Goal: Task Accomplishment & Management: Manage account settings

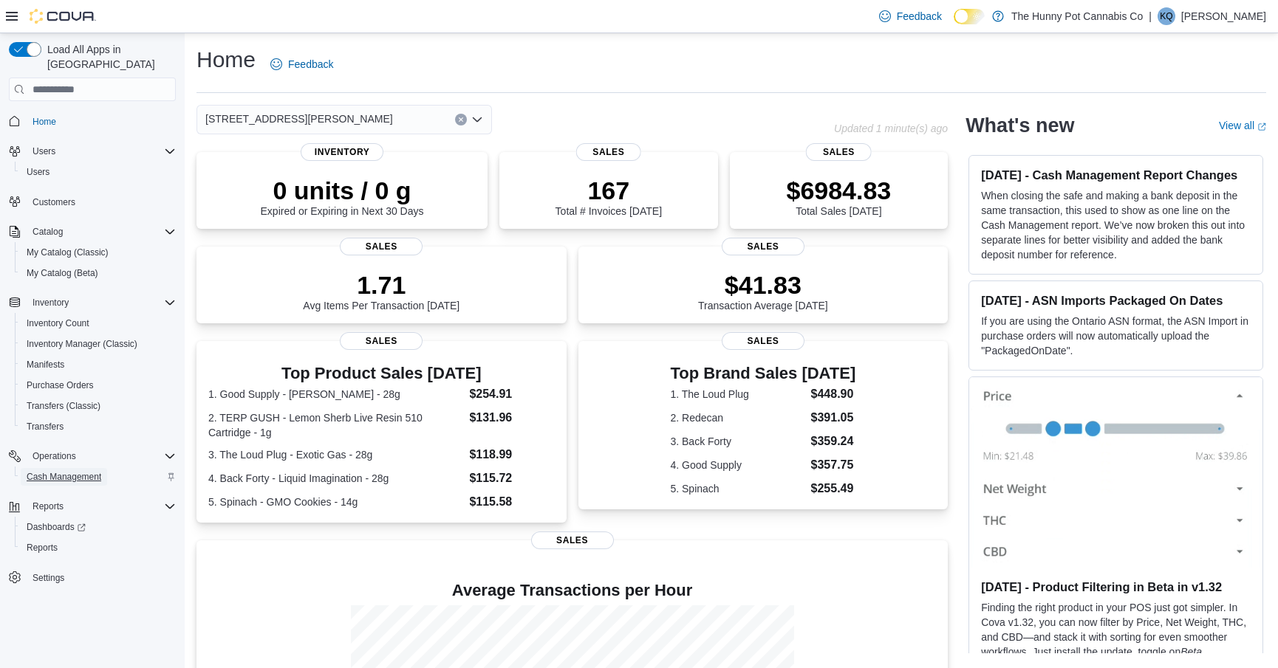
click at [33, 471] on span "Cash Management" at bounding box center [64, 477] width 75 height 12
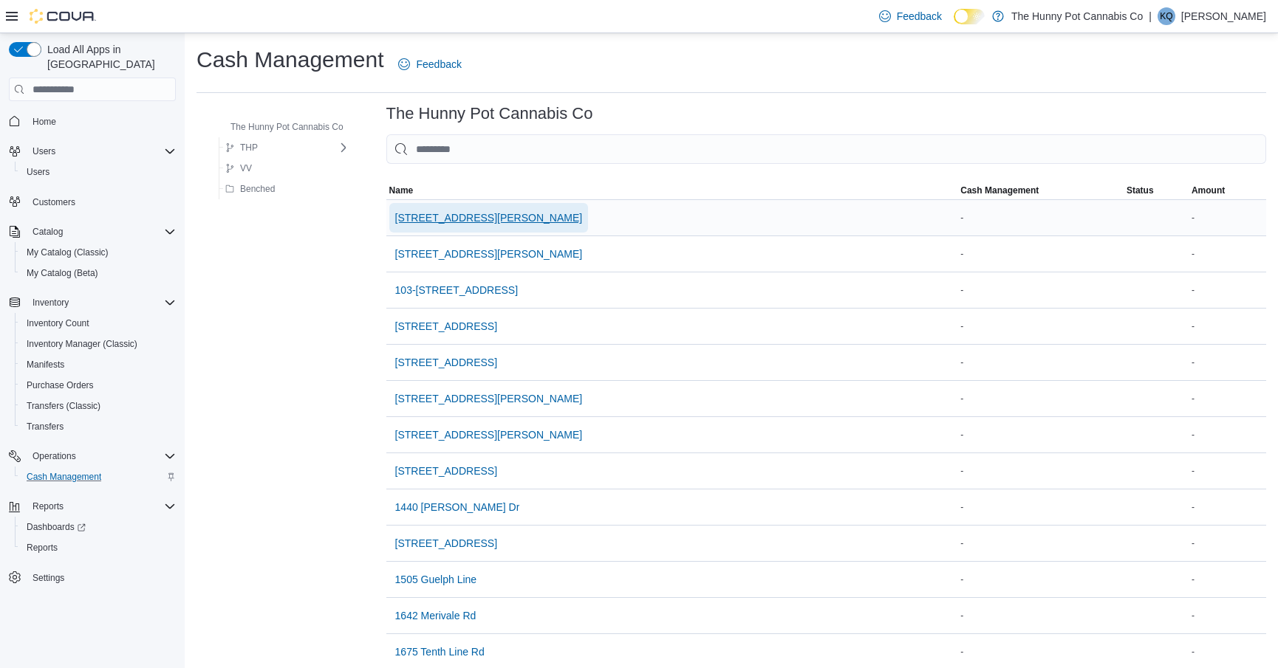
click at [453, 223] on span "[STREET_ADDRESS][PERSON_NAME]" at bounding box center [489, 217] width 188 height 15
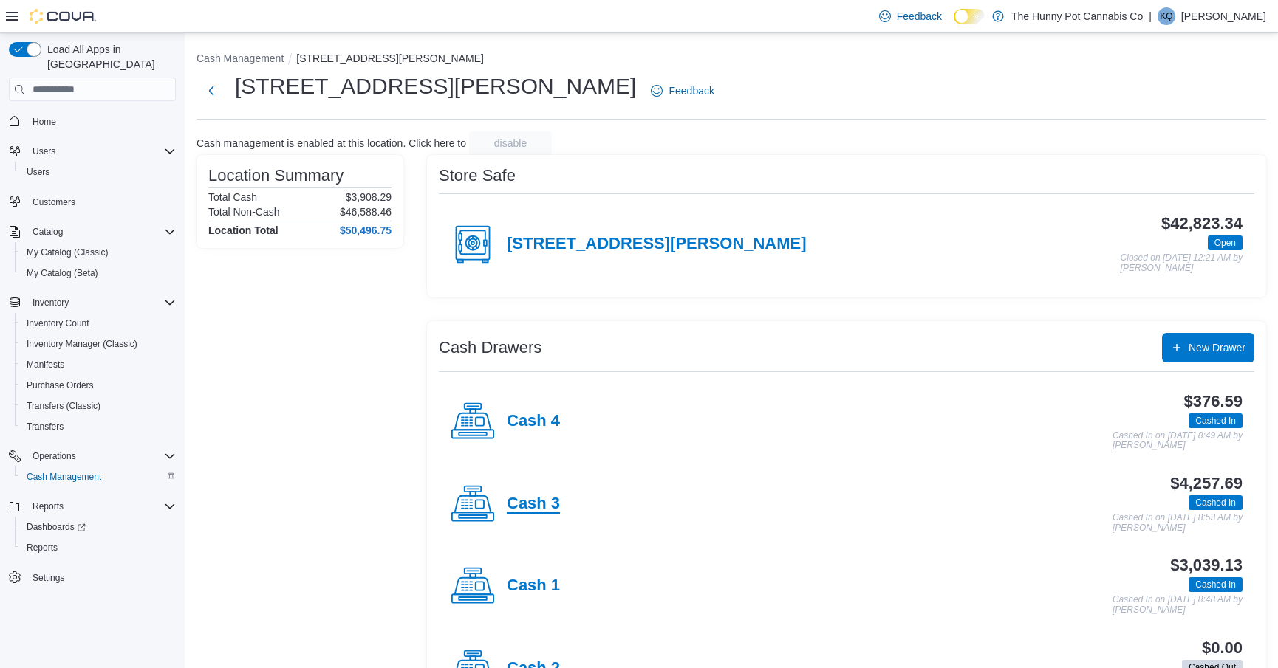
click at [527, 496] on h4 "Cash 3" at bounding box center [533, 504] width 53 height 19
click at [525, 593] on h4 "Cash 1" at bounding box center [533, 586] width 53 height 19
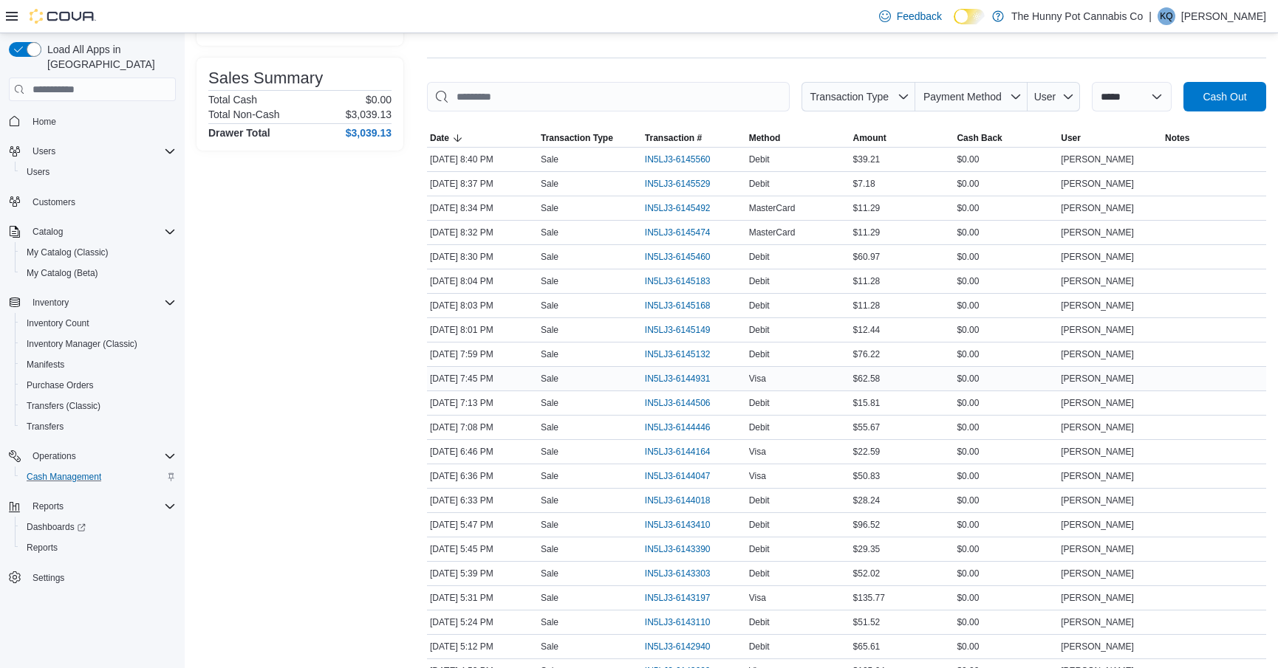
scroll to position [251, 0]
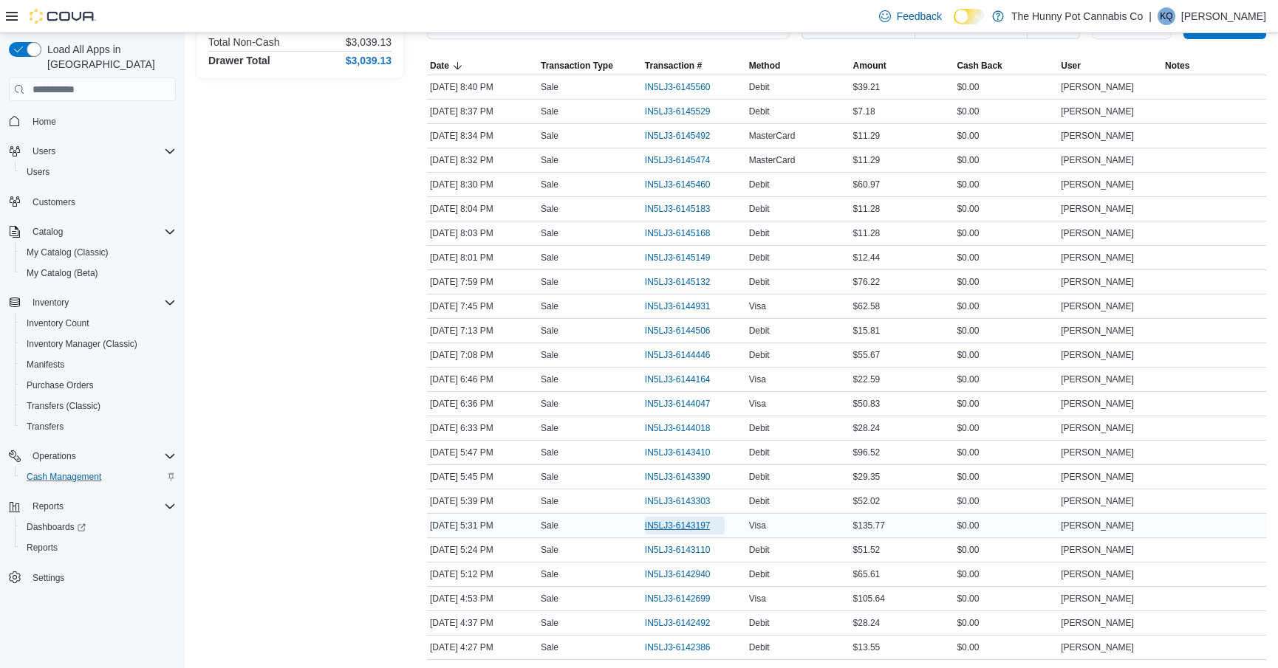
click at [658, 523] on span "IN5LJ3-6143197" at bounding box center [678, 526] width 66 height 12
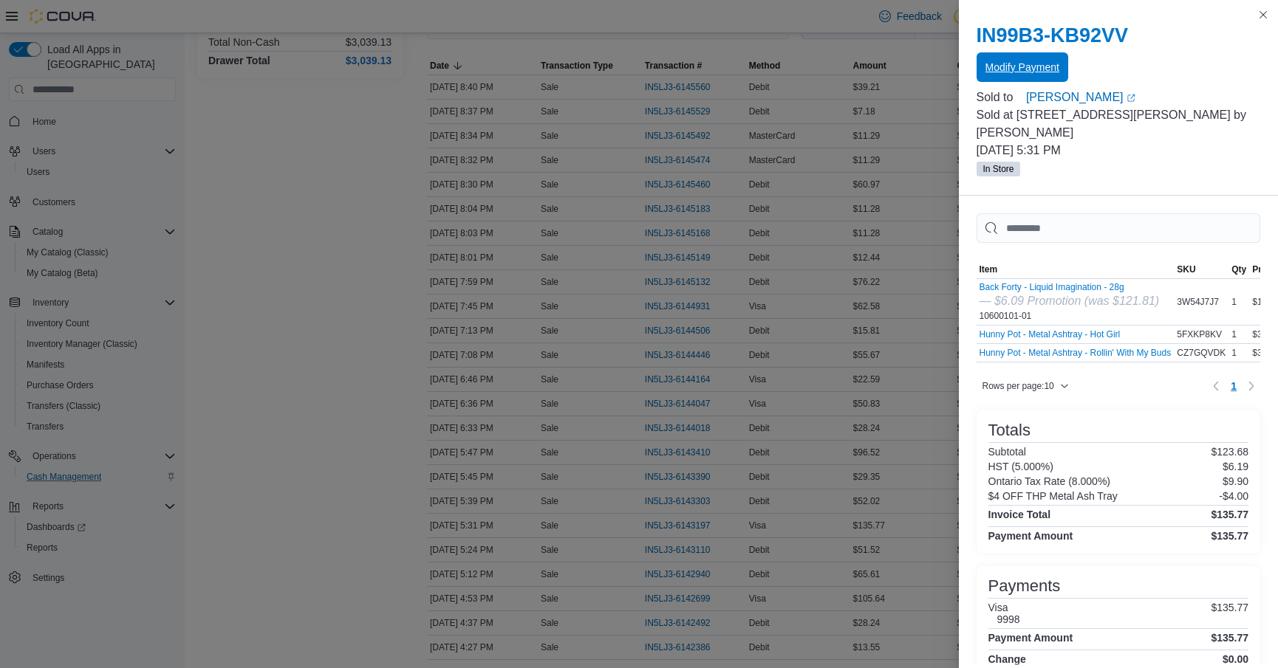
click at [1036, 64] on span "Modify Payment" at bounding box center [1022, 67] width 74 height 15
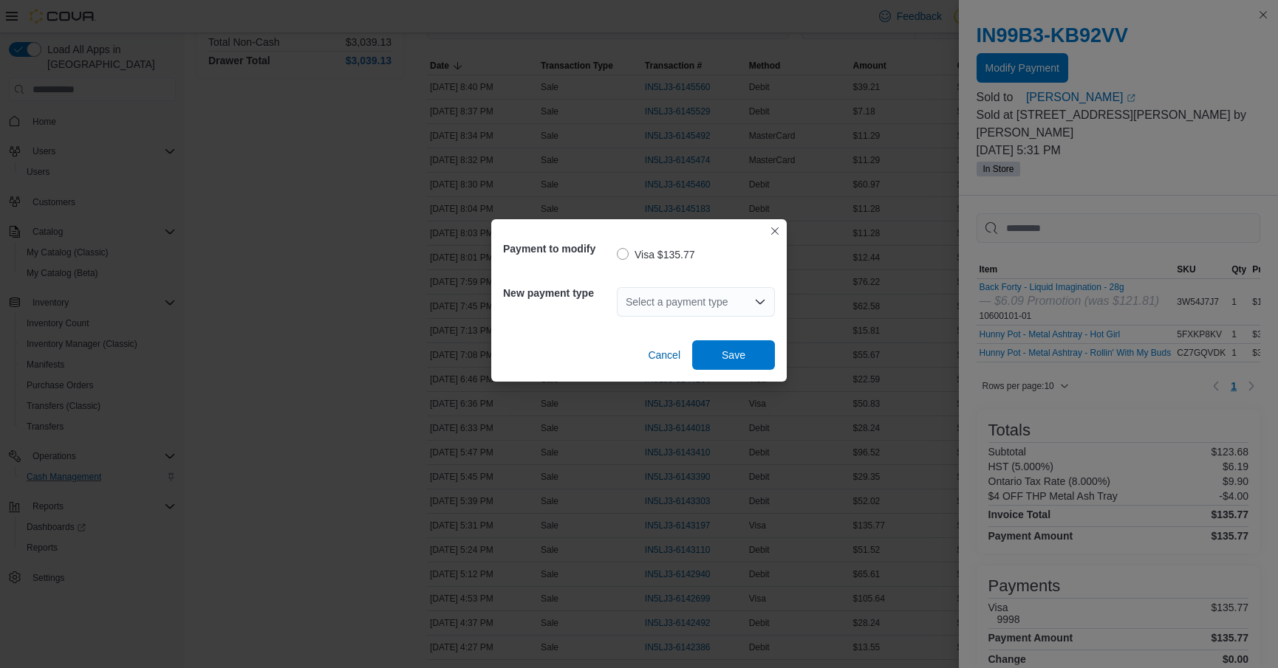
click at [677, 312] on div "Select a payment type" at bounding box center [696, 302] width 158 height 30
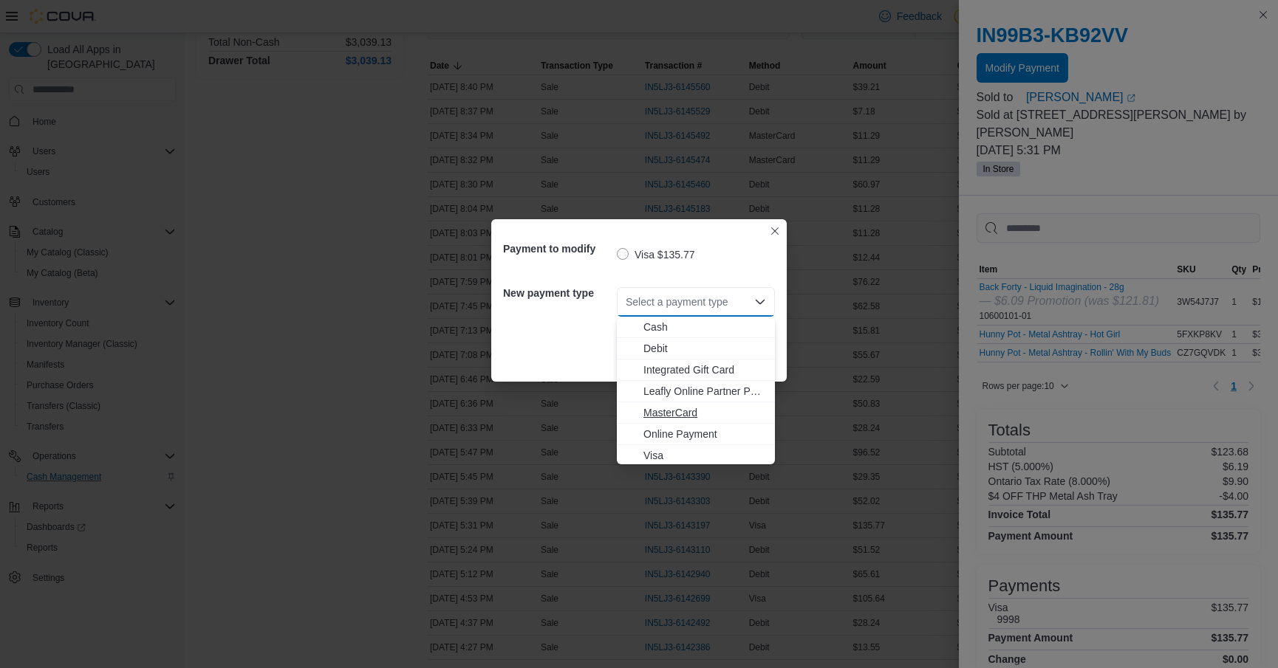
click at [648, 411] on span "MasterCard" at bounding box center [704, 412] width 123 height 15
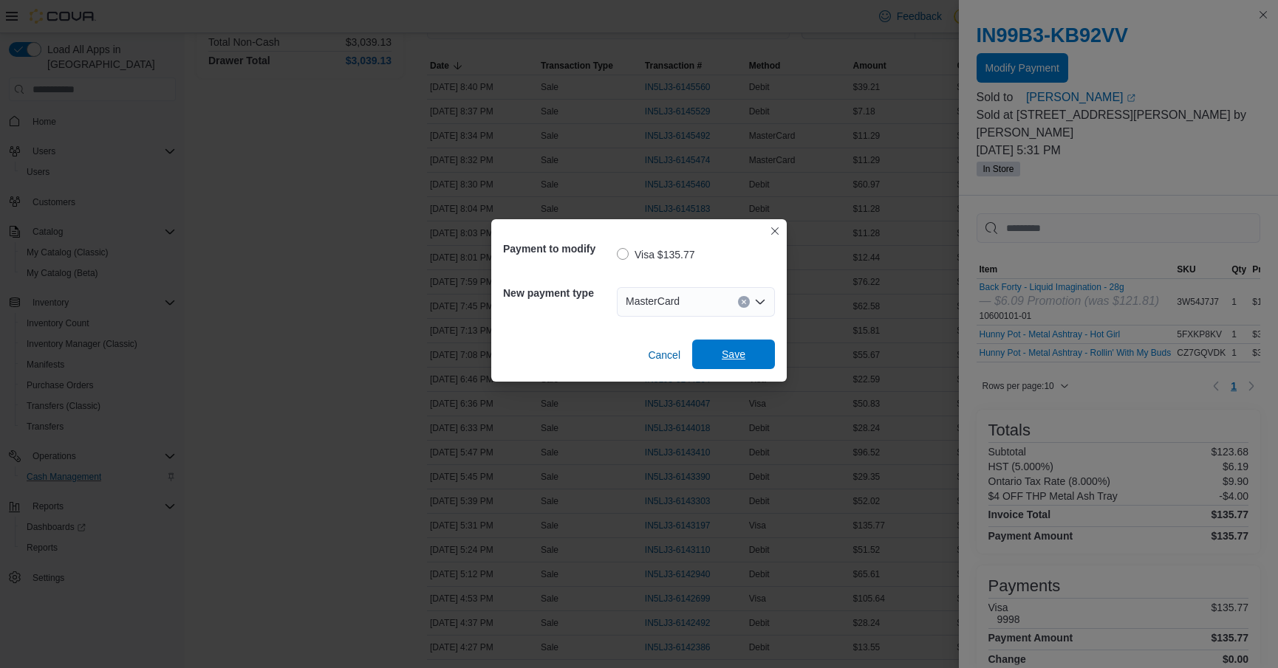
click at [749, 352] on span "Save" at bounding box center [733, 355] width 65 height 30
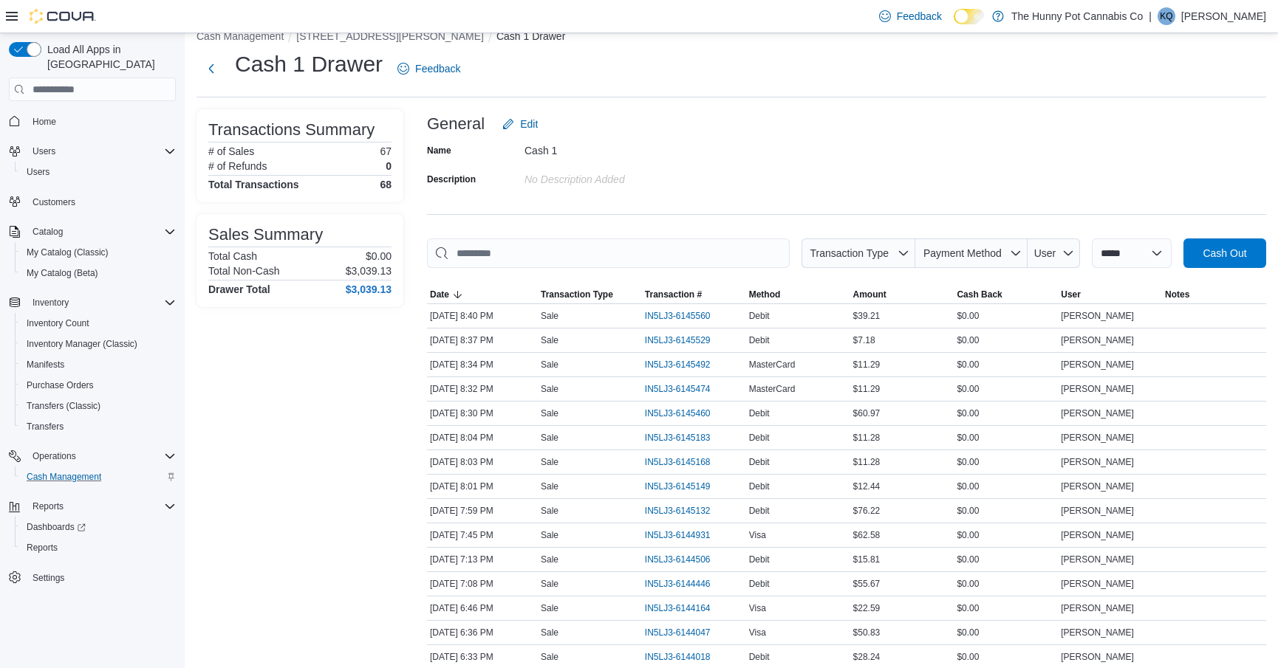
scroll to position [12, 0]
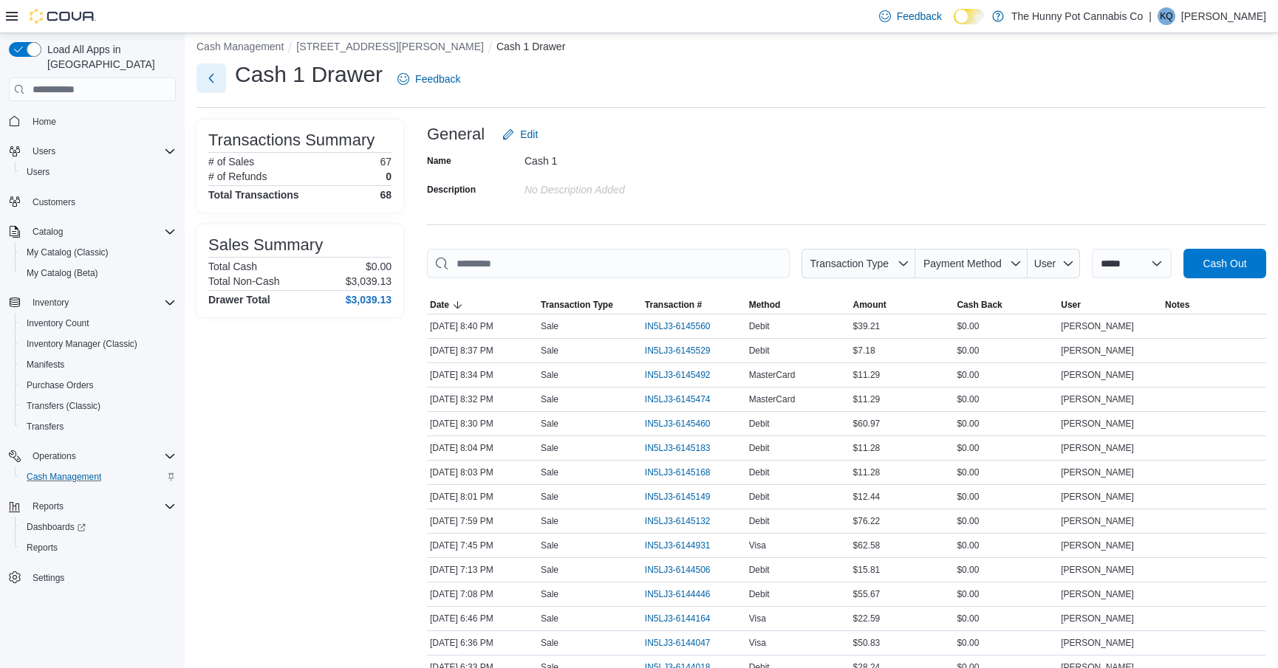
click at [210, 76] on button "Next" at bounding box center [211, 79] width 30 height 30
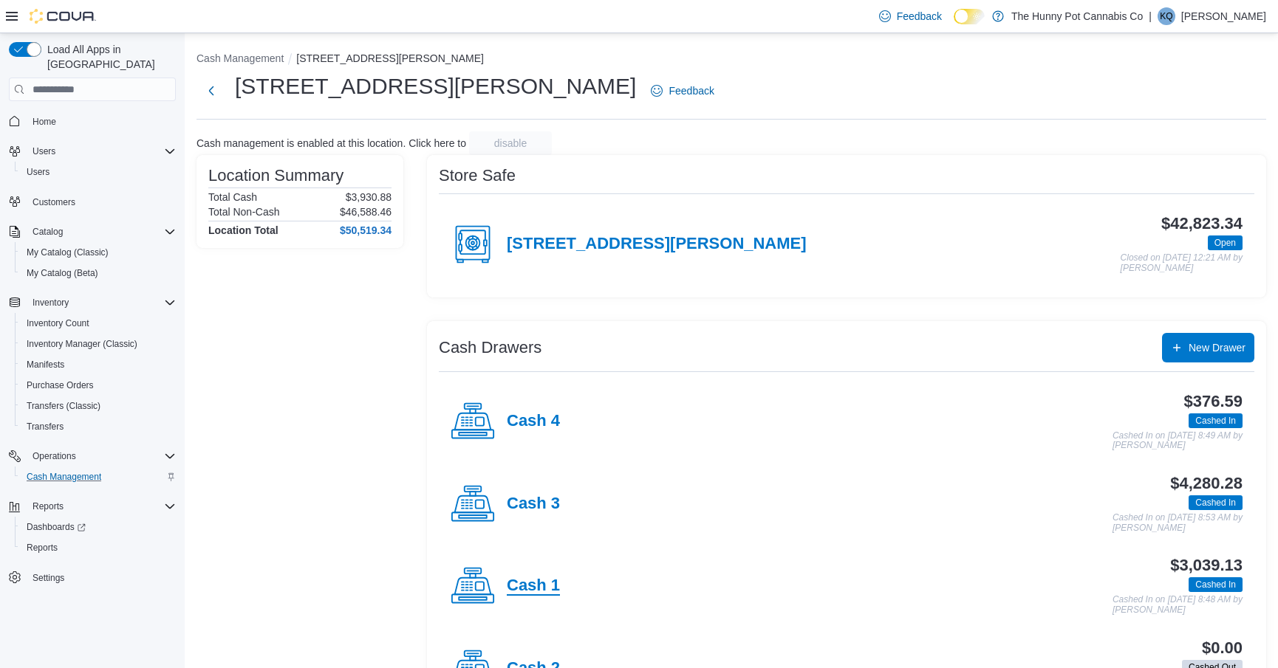
click at [510, 581] on h4 "Cash 1" at bounding box center [533, 586] width 53 height 19
click at [510, 506] on h4 "Cash 3" at bounding box center [533, 504] width 53 height 19
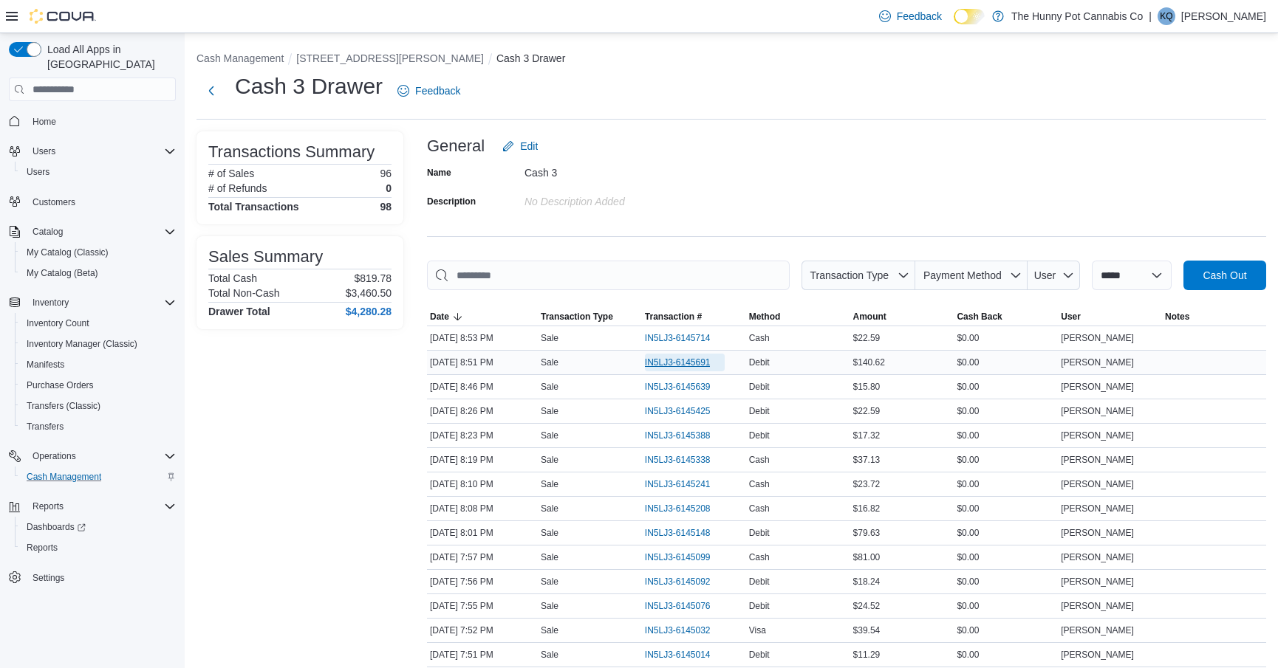
click at [710, 362] on span "IN5LJ3-6145691" at bounding box center [678, 363] width 66 height 12
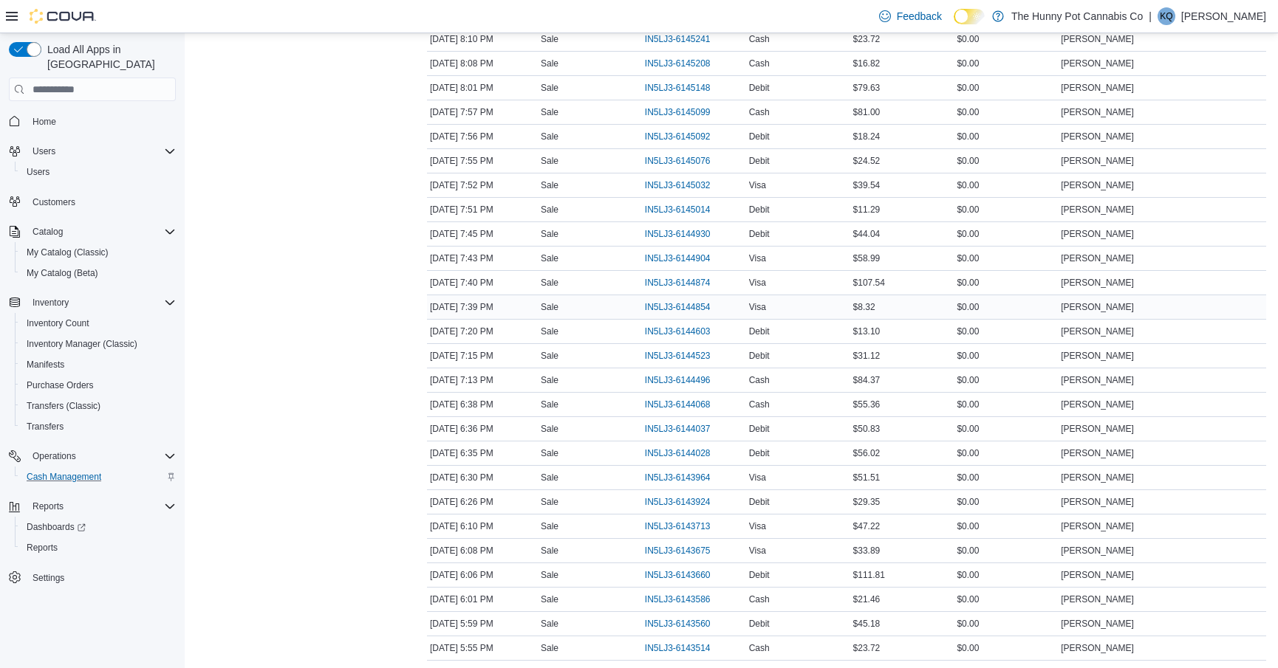
scroll to position [447, 0]
click at [668, 617] on span "IN5LJ3-6143560" at bounding box center [678, 623] width 66 height 12
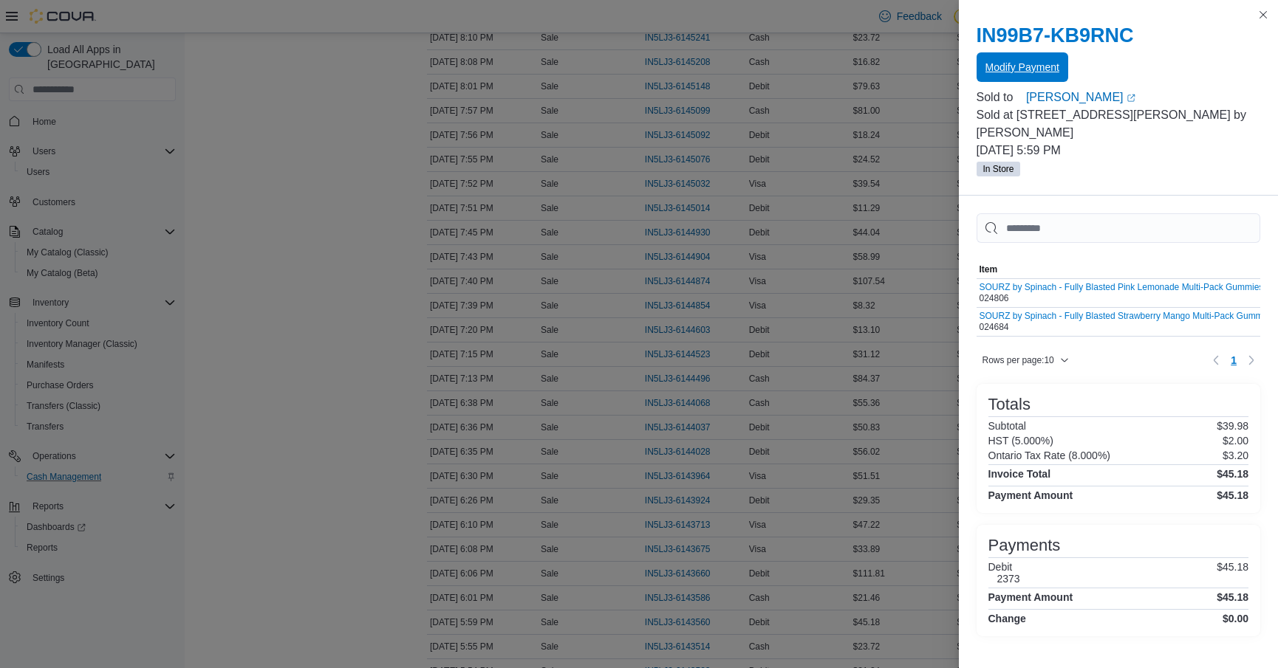
click at [1041, 78] on span "Modify Payment" at bounding box center [1022, 67] width 74 height 30
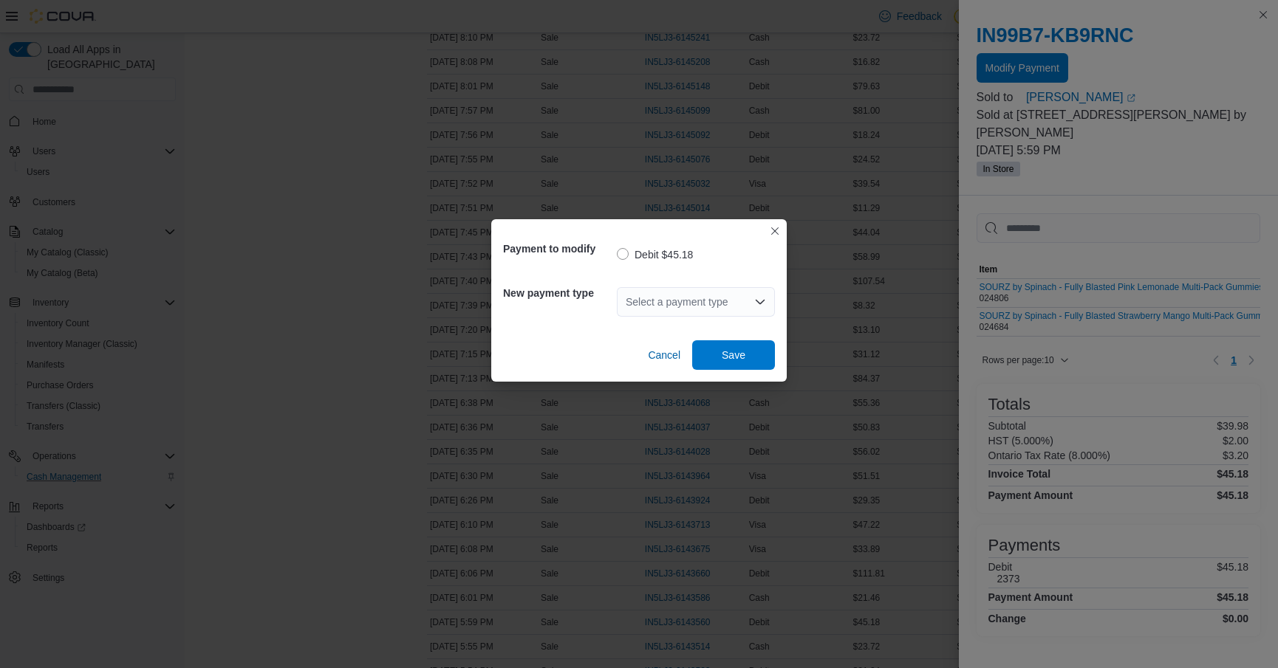
click at [716, 308] on div "Select a payment type" at bounding box center [696, 302] width 158 height 30
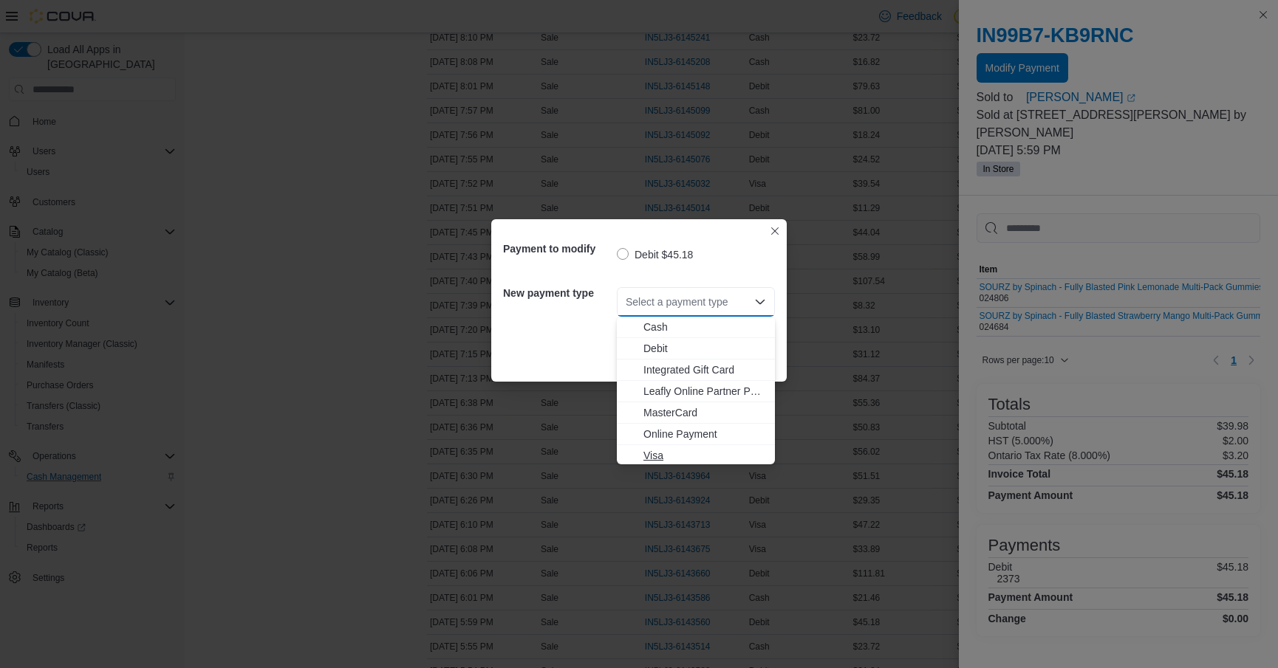
click at [692, 455] on span "Visa" at bounding box center [704, 455] width 123 height 15
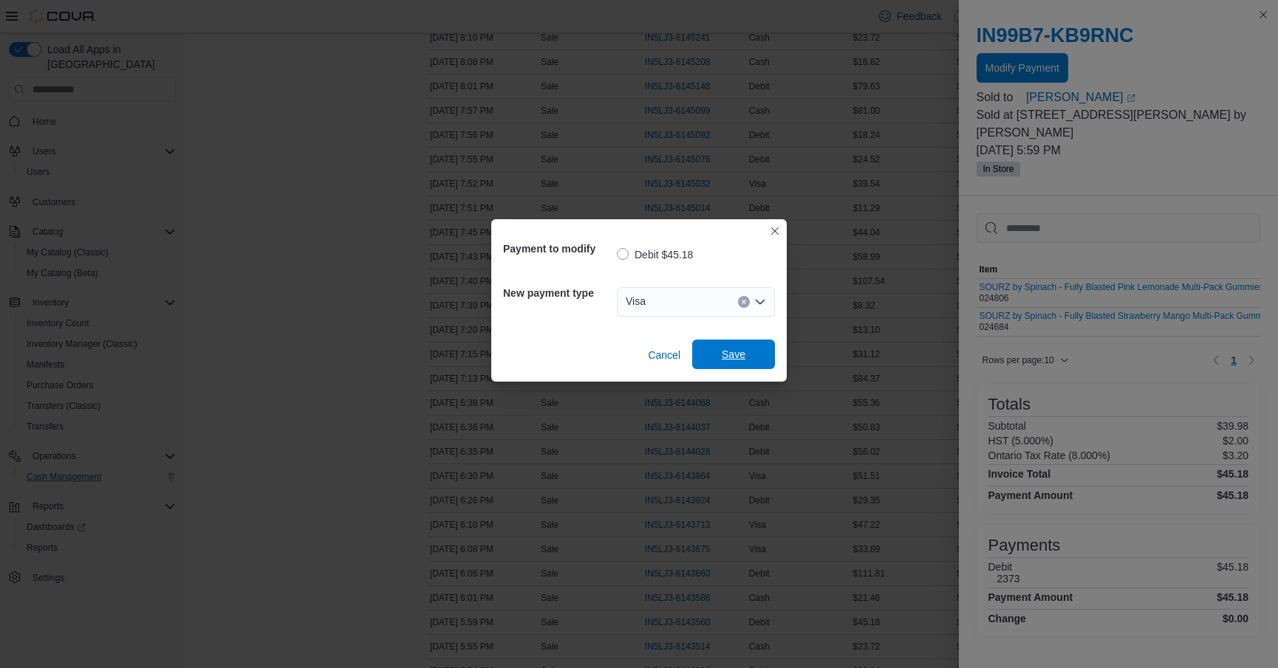
click at [716, 349] on span "Save" at bounding box center [733, 355] width 65 height 30
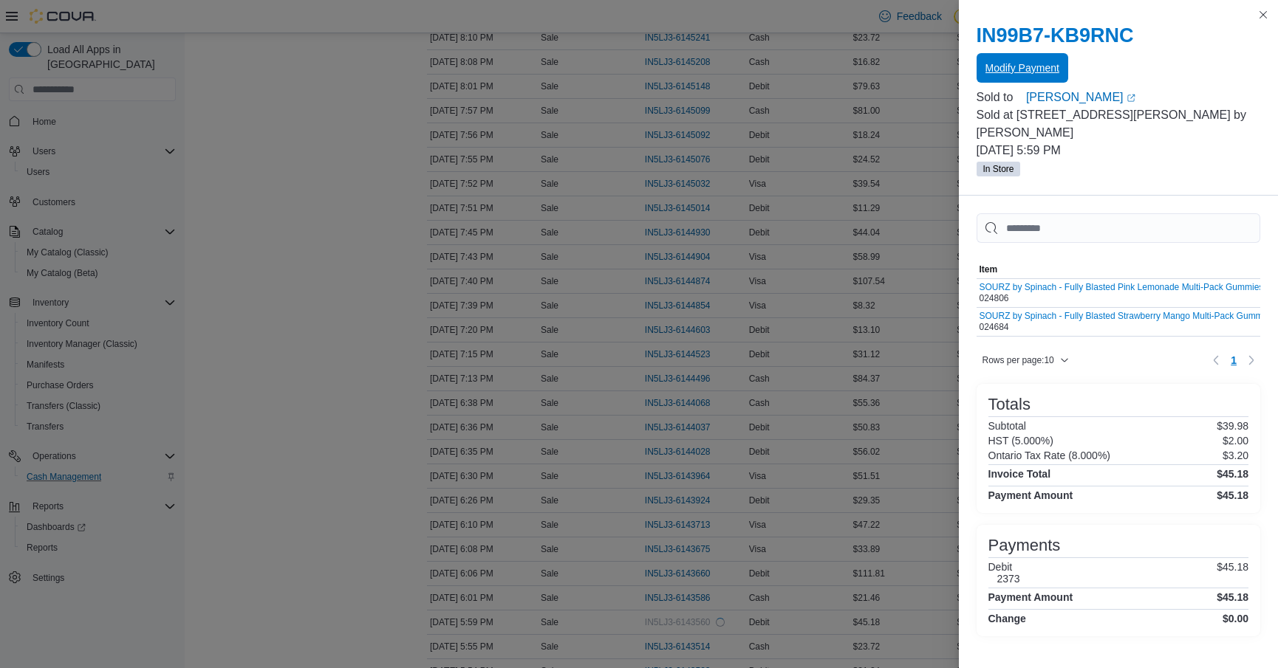
scroll to position [0, 0]
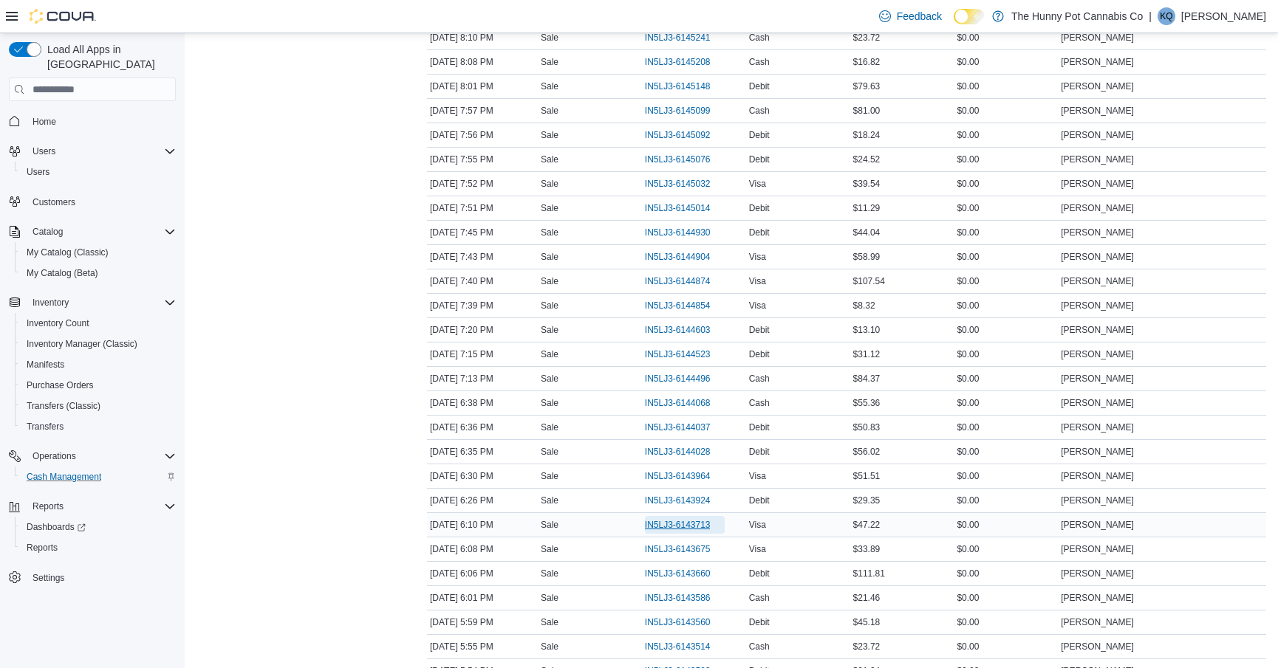
click at [660, 519] on span "IN5LJ3-6143713" at bounding box center [678, 525] width 66 height 12
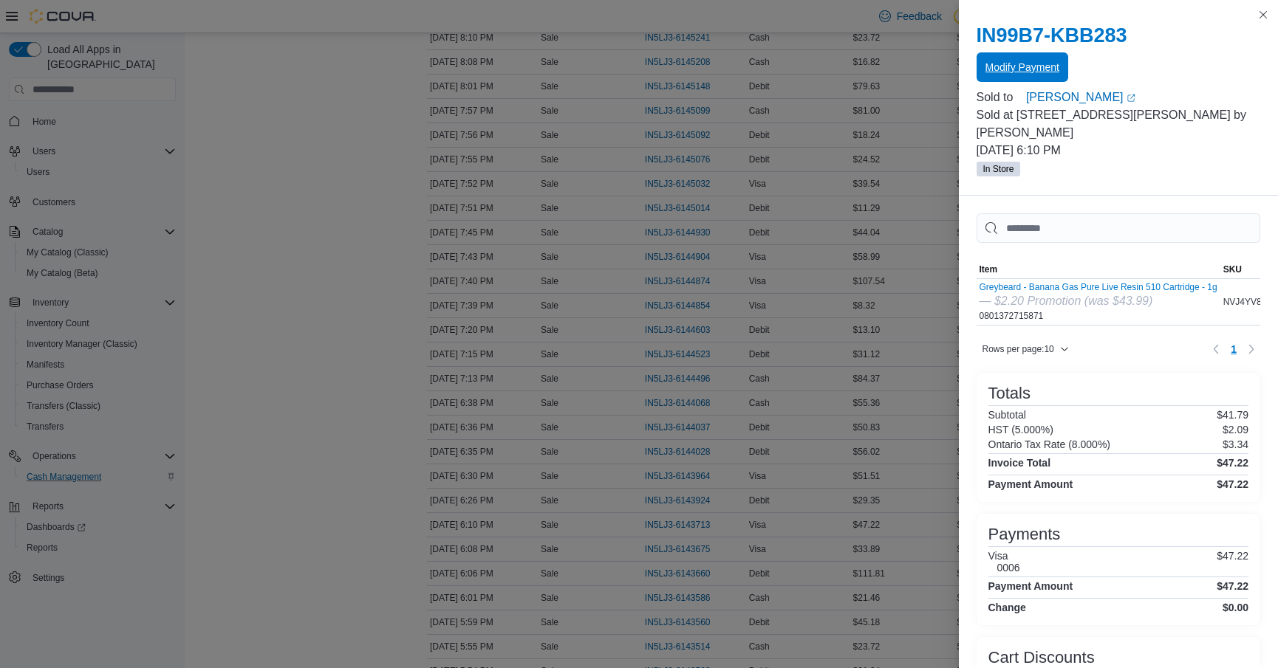
click at [998, 69] on span "Modify Payment" at bounding box center [1022, 67] width 74 height 15
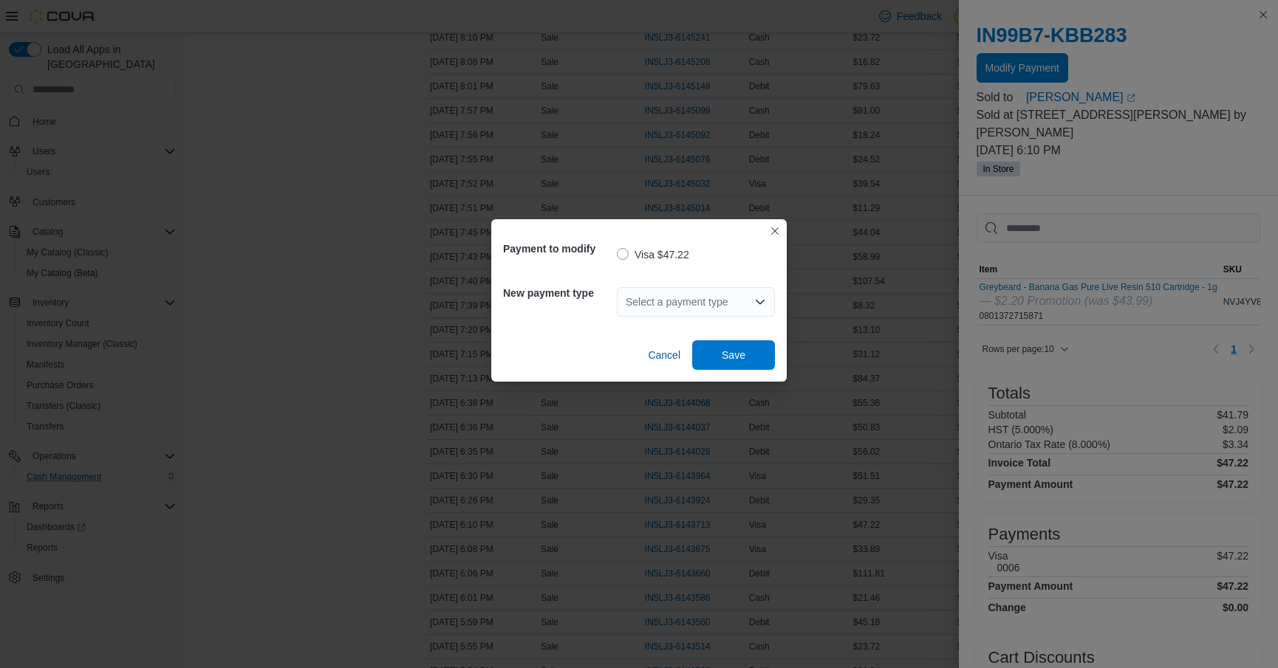
click at [724, 304] on div "Select a payment type" at bounding box center [696, 302] width 158 height 30
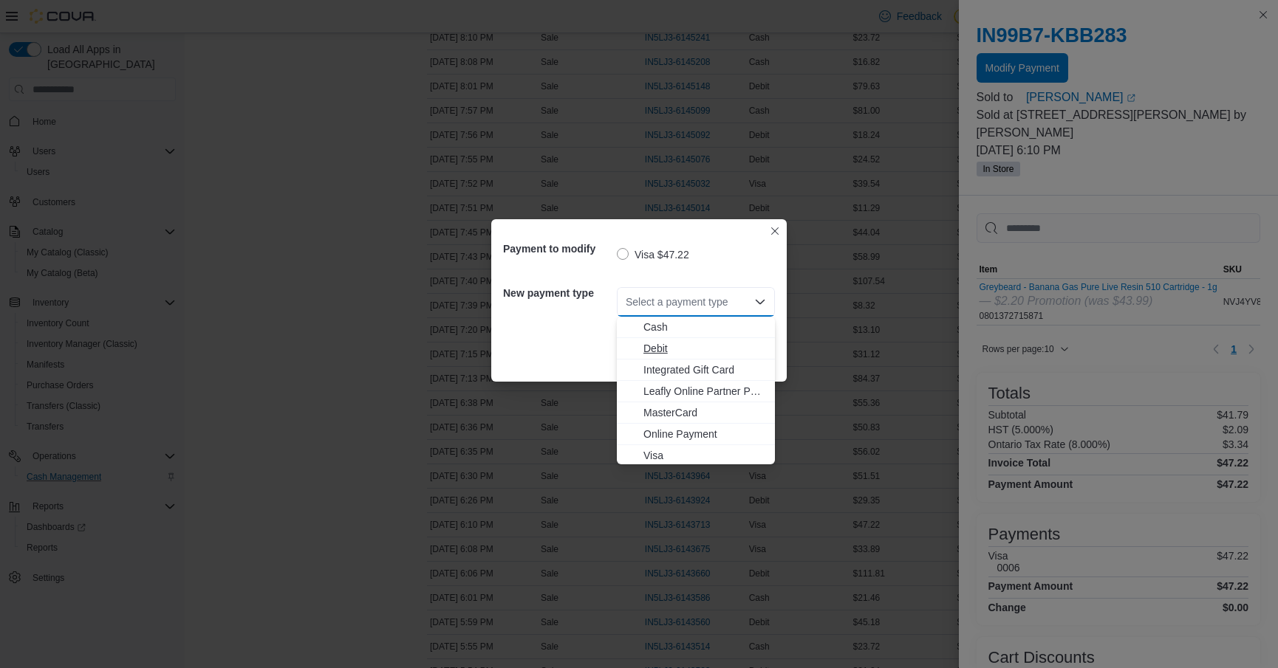
click at [689, 349] on span "Debit" at bounding box center [704, 348] width 123 height 15
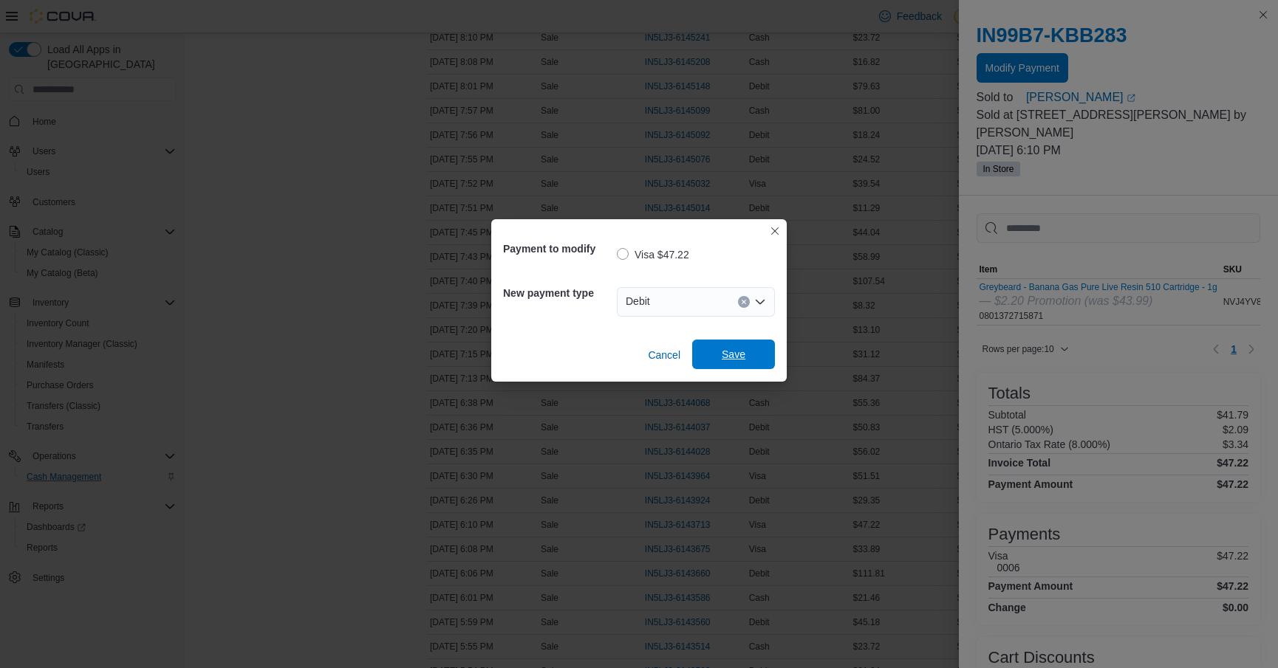
click at [728, 354] on span "Save" at bounding box center [734, 354] width 24 height 15
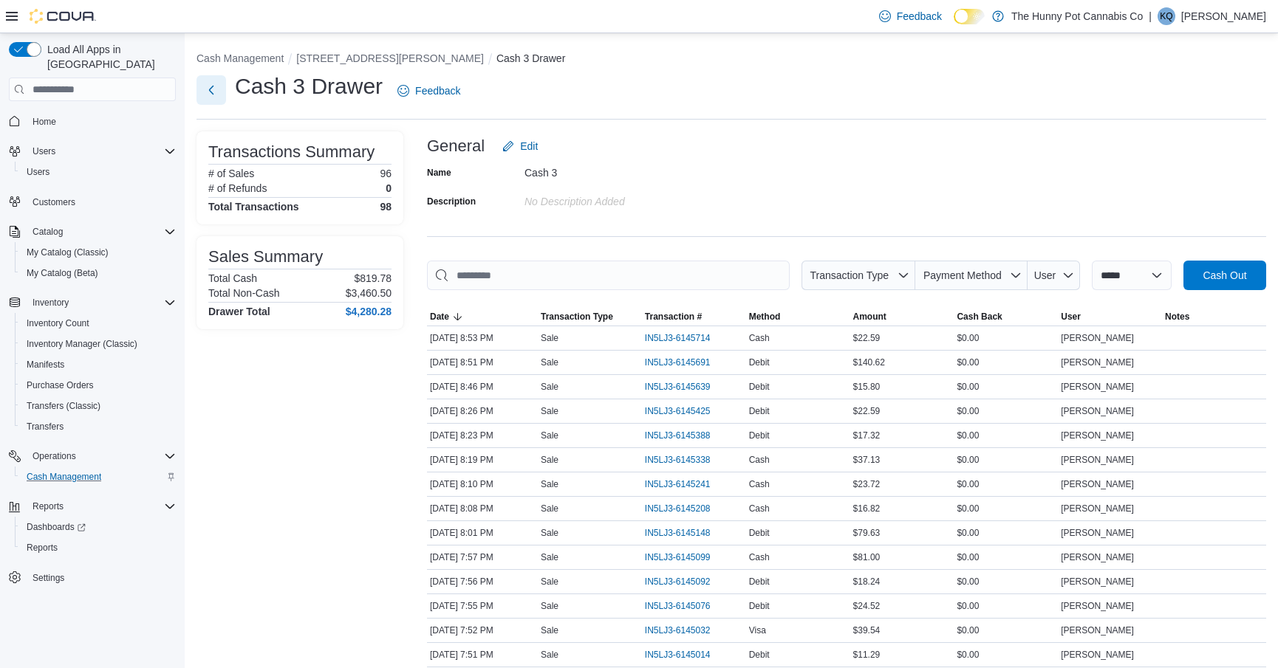
click at [217, 97] on button "Next" at bounding box center [211, 90] width 30 height 30
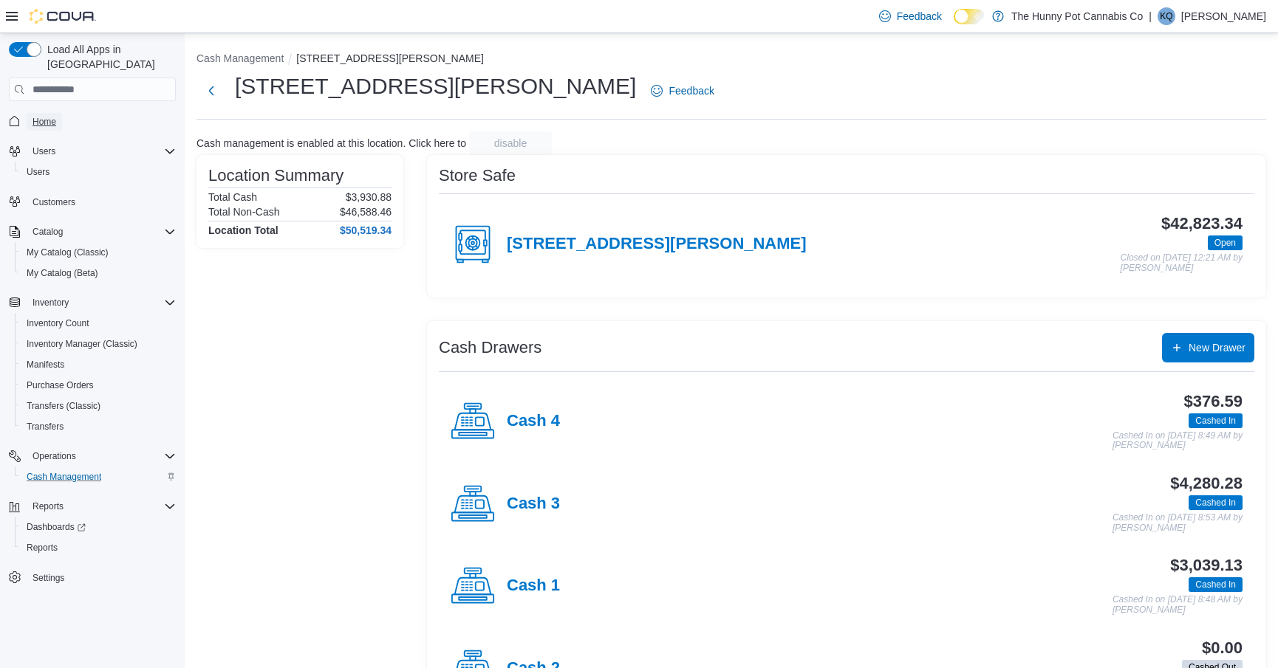
click at [39, 113] on span "Home" at bounding box center [44, 122] width 24 height 18
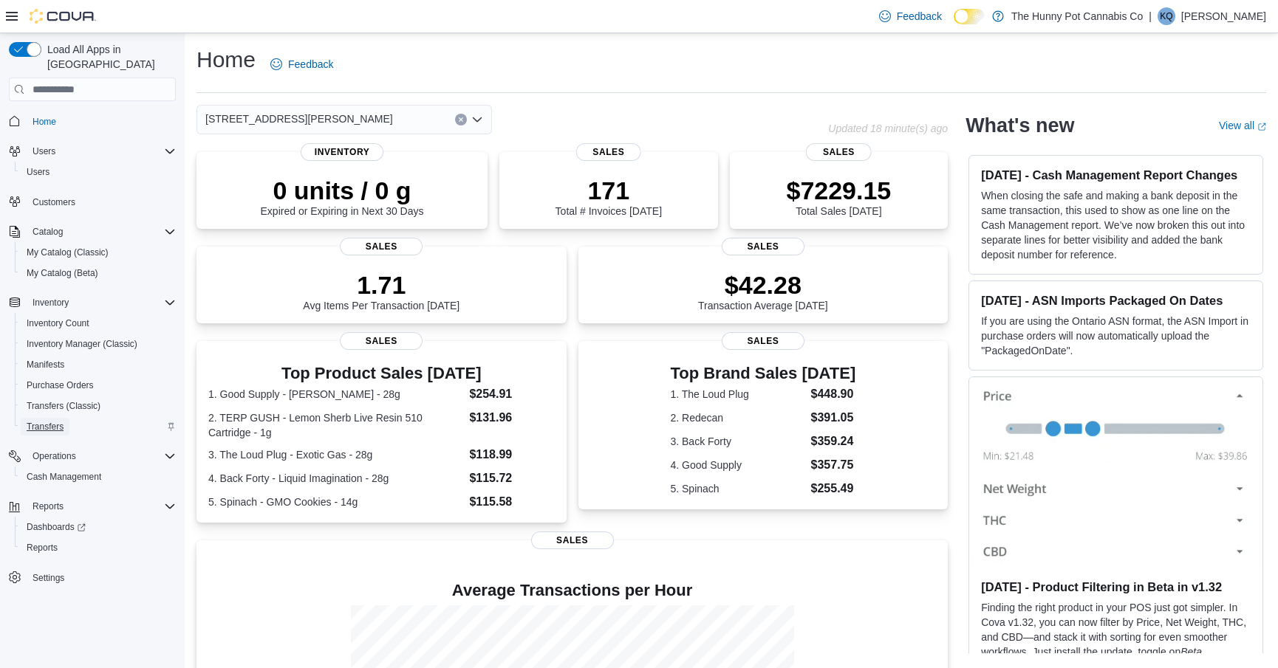
click at [64, 421] on span "Transfers" at bounding box center [45, 427] width 37 height 12
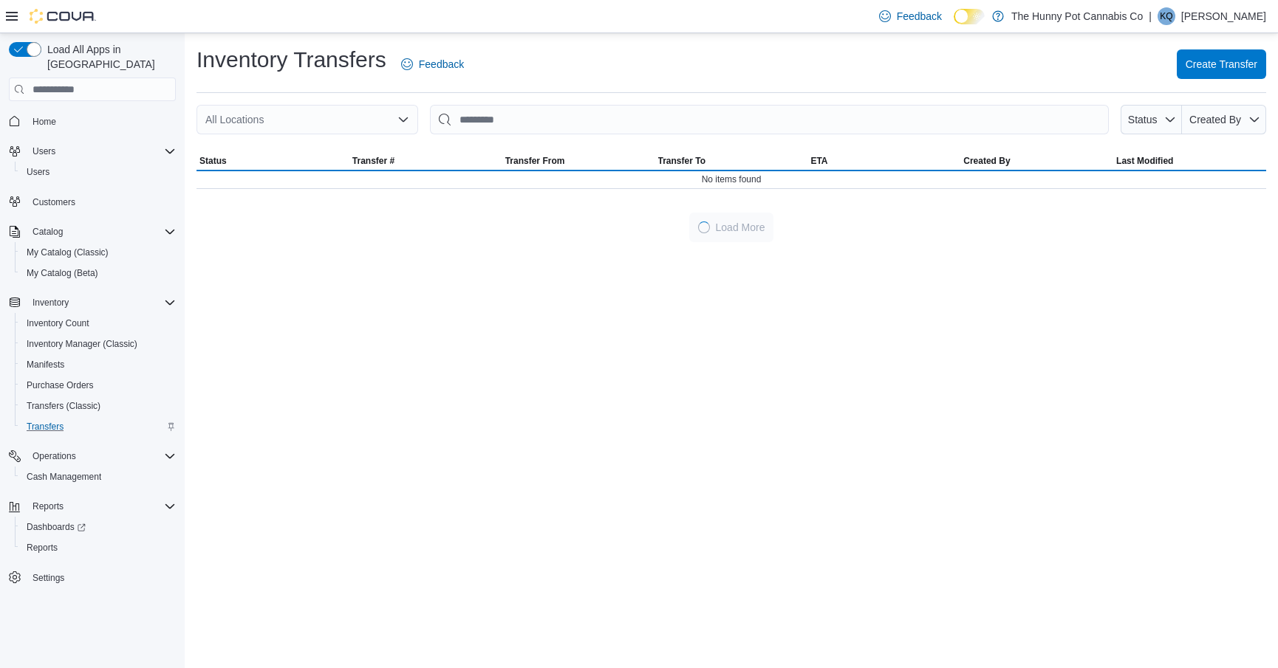
click at [266, 130] on div "All Locations" at bounding box center [307, 120] width 222 height 30
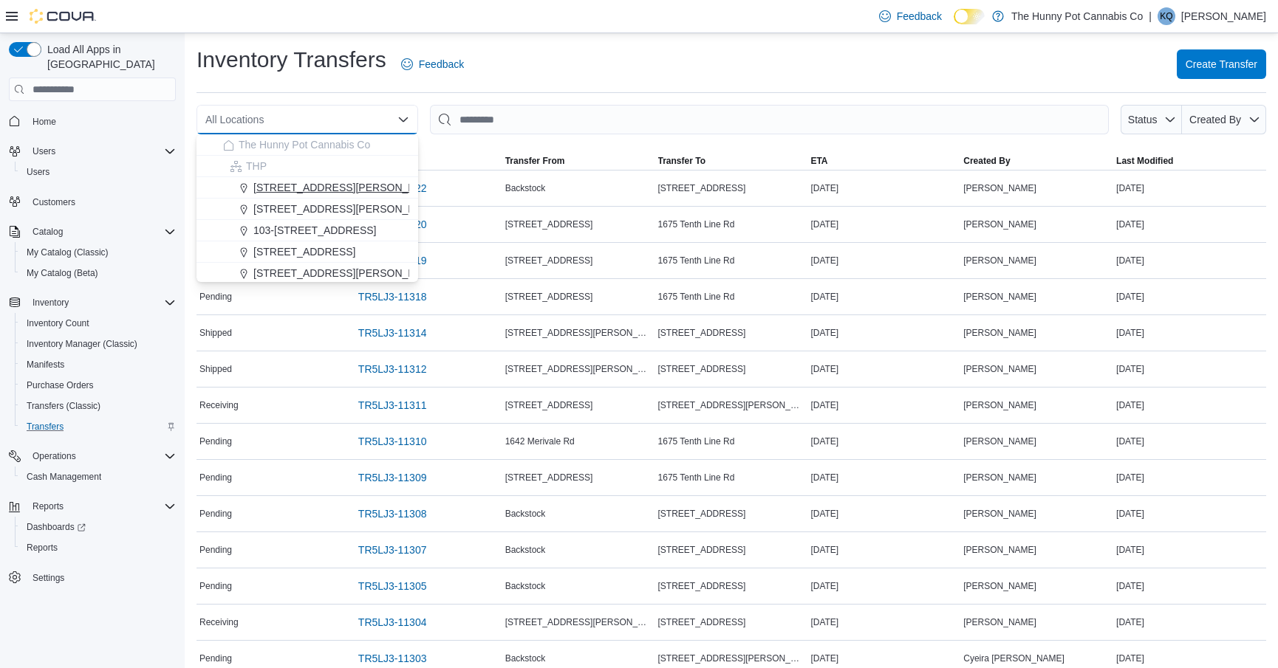
click at [271, 188] on span "[STREET_ADDRESS][PERSON_NAME]" at bounding box center [347, 187] width 188 height 15
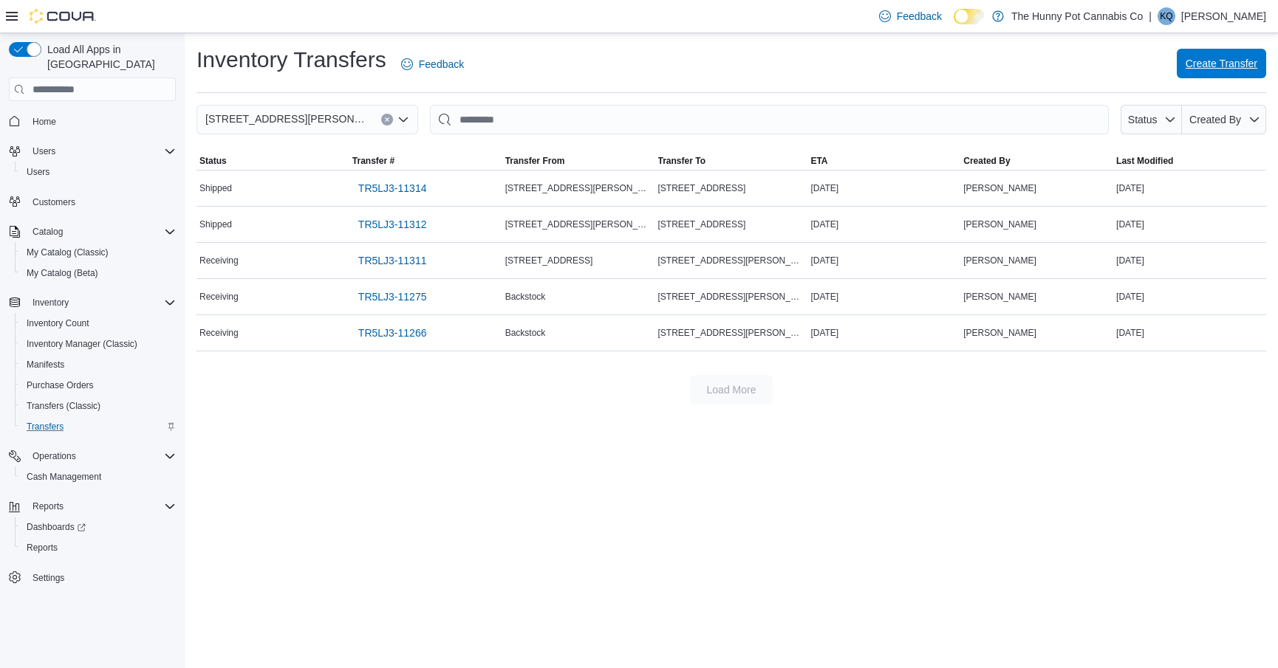
click at [1219, 67] on span "Create Transfer" at bounding box center [1221, 63] width 72 height 15
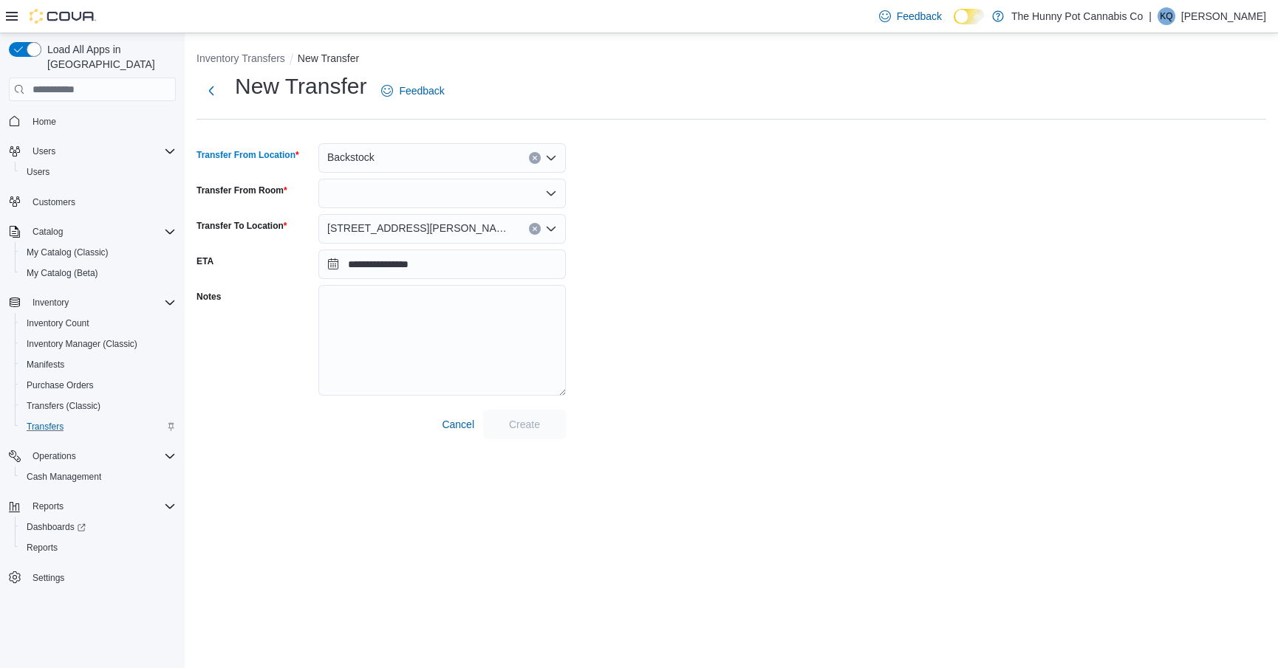
click at [365, 162] on span "Backstock" at bounding box center [350, 157] width 47 height 18
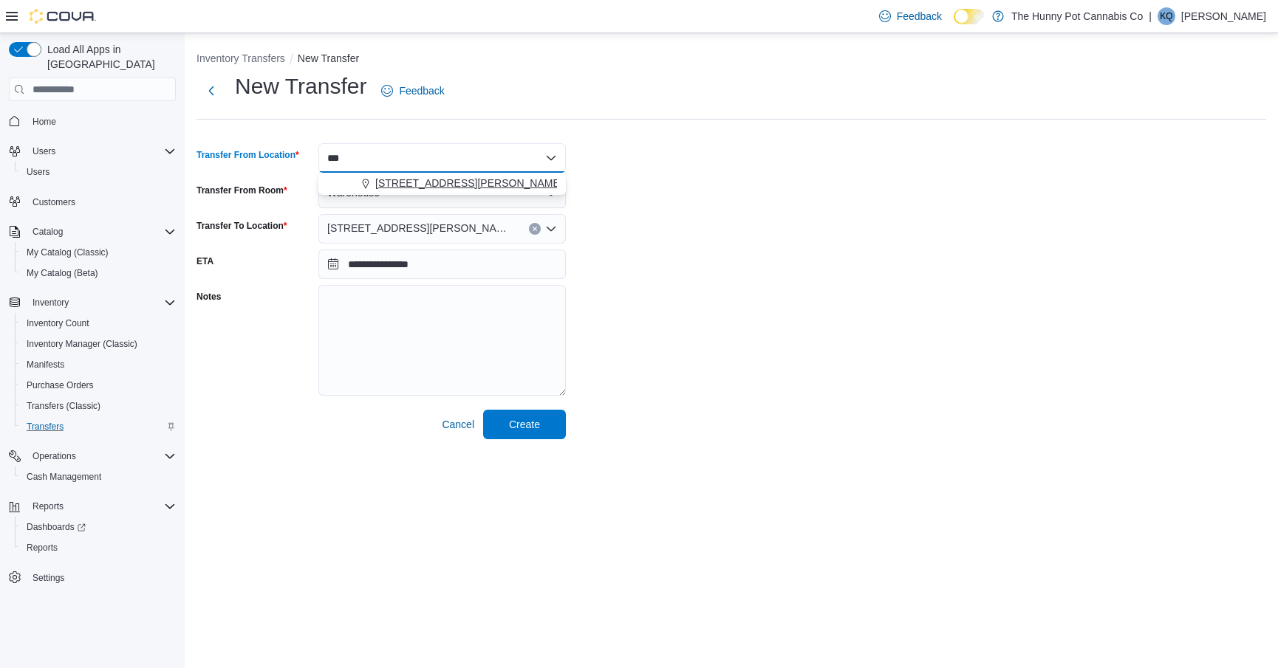
type input "***"
click at [358, 186] on div "[STREET_ADDRESS][PERSON_NAME]" at bounding box center [451, 183] width 212 height 15
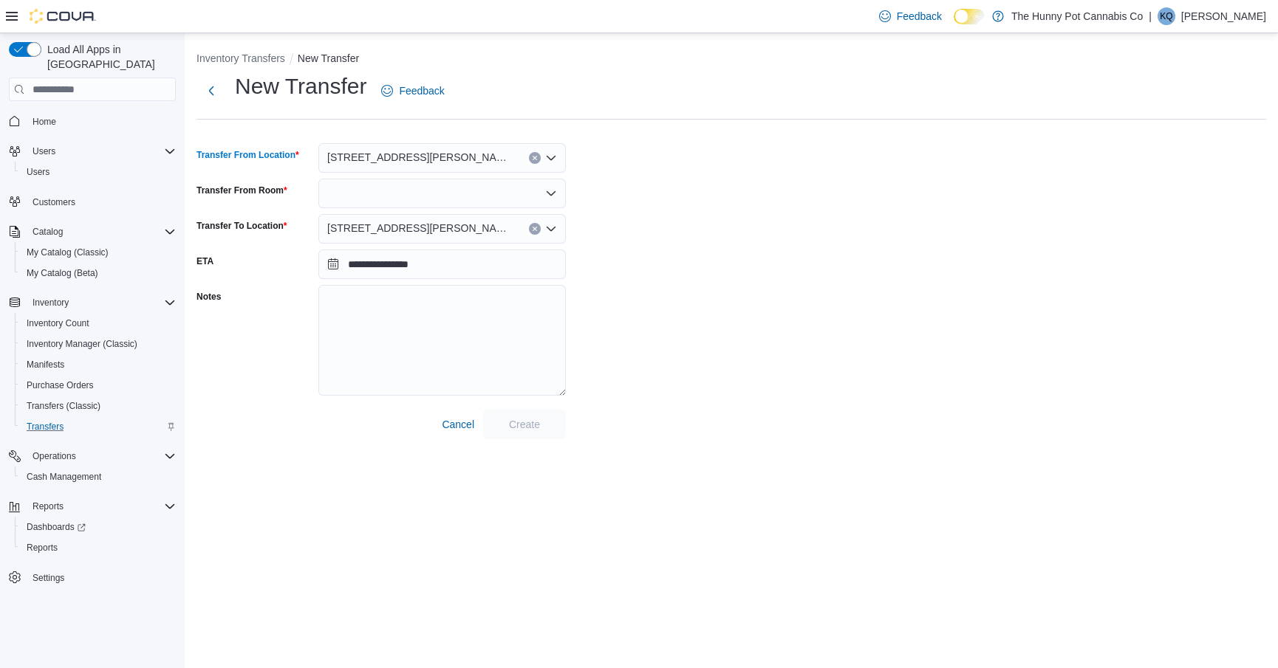
click at [359, 218] on div "[STREET_ADDRESS][PERSON_NAME]" at bounding box center [441, 229] width 247 height 30
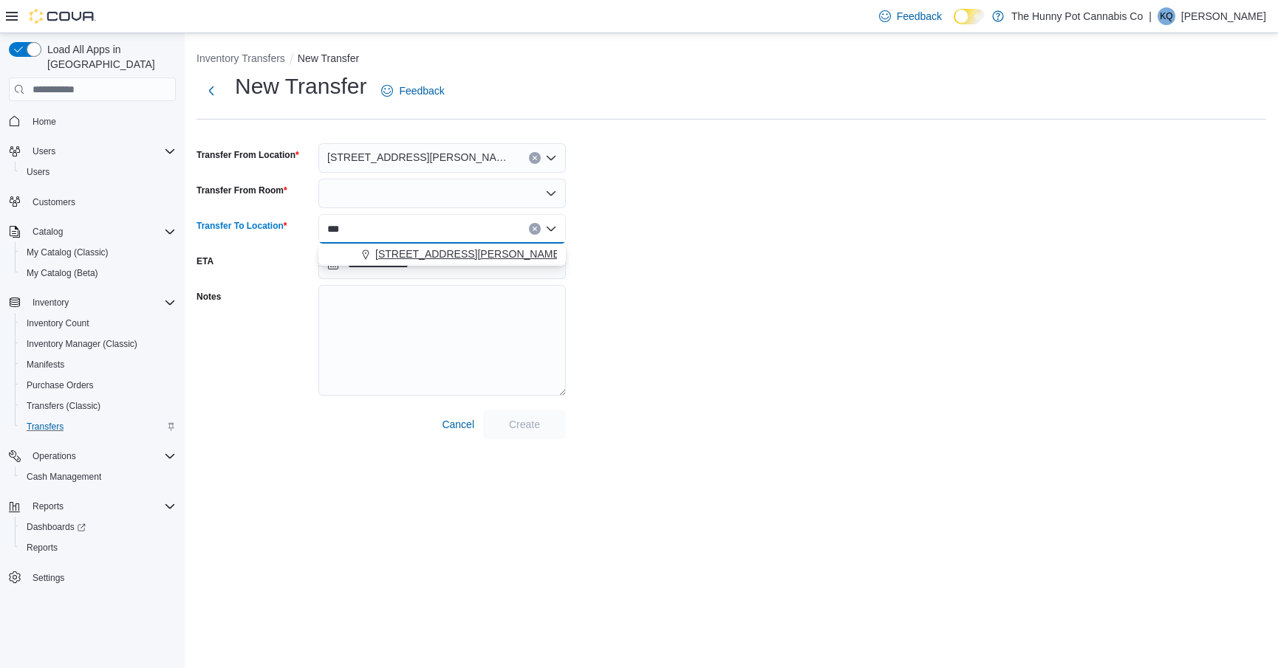
type input "***"
click at [366, 247] on span "Choose from the following options" at bounding box center [368, 254] width 16 height 15
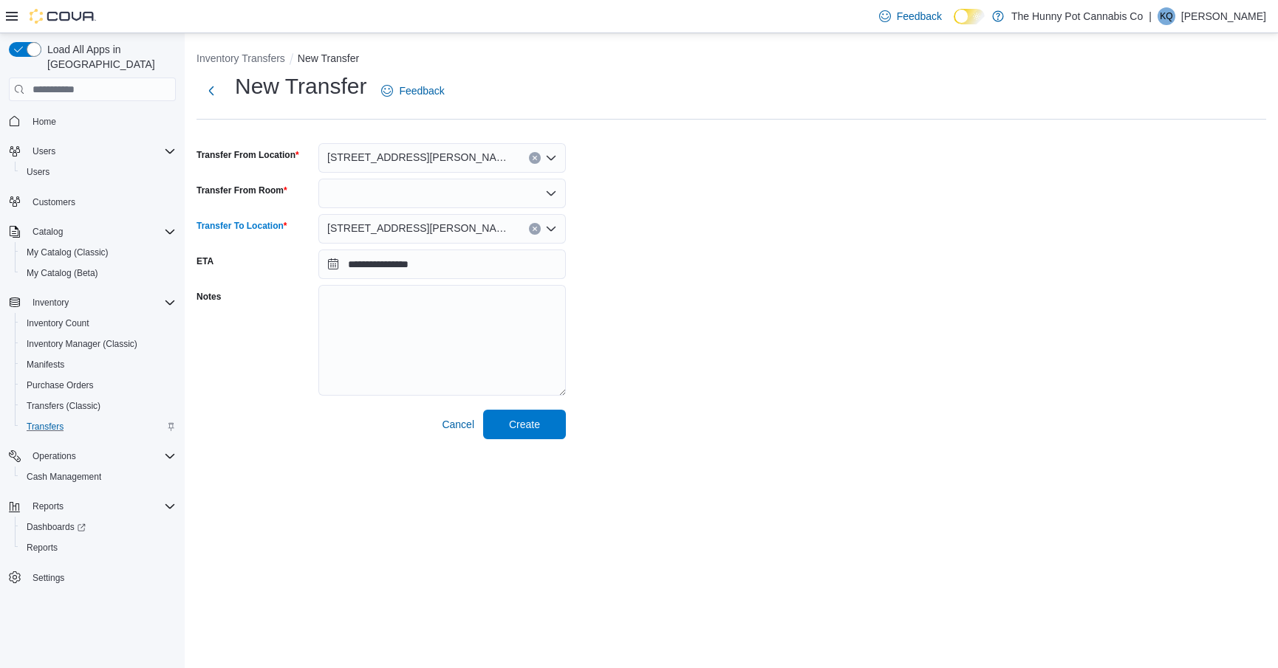
click at [353, 189] on div at bounding box center [441, 194] width 247 height 30
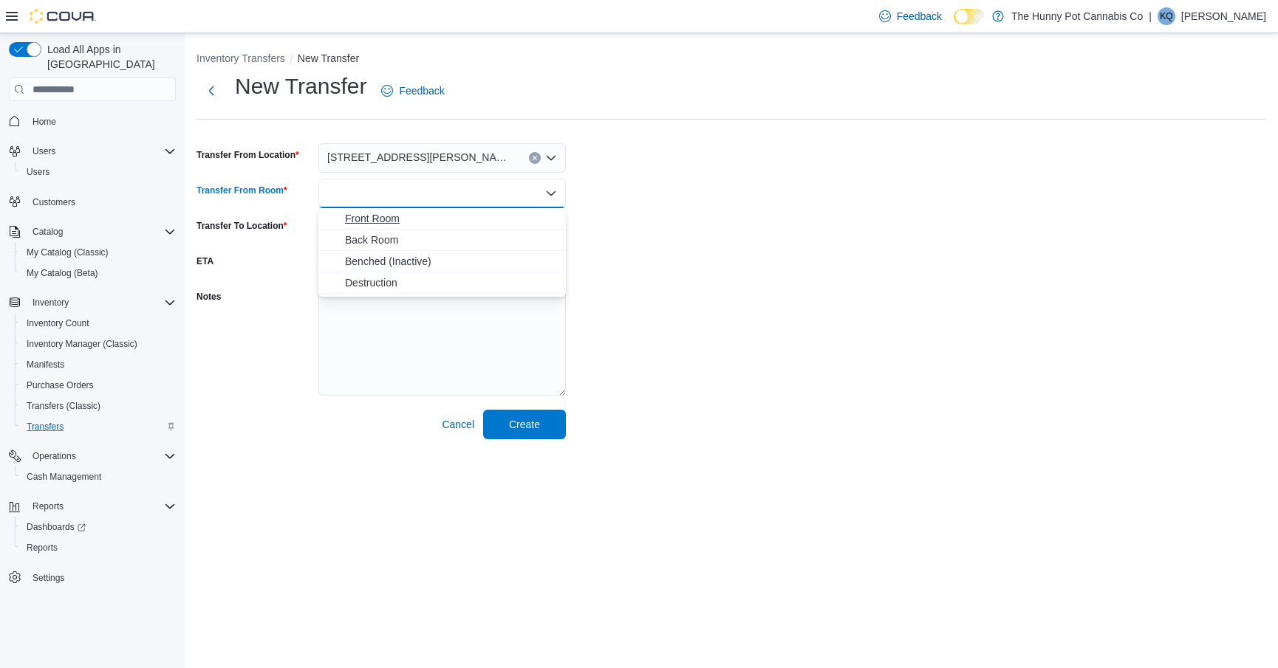
click at [368, 213] on span "Front Room" at bounding box center [451, 218] width 212 height 15
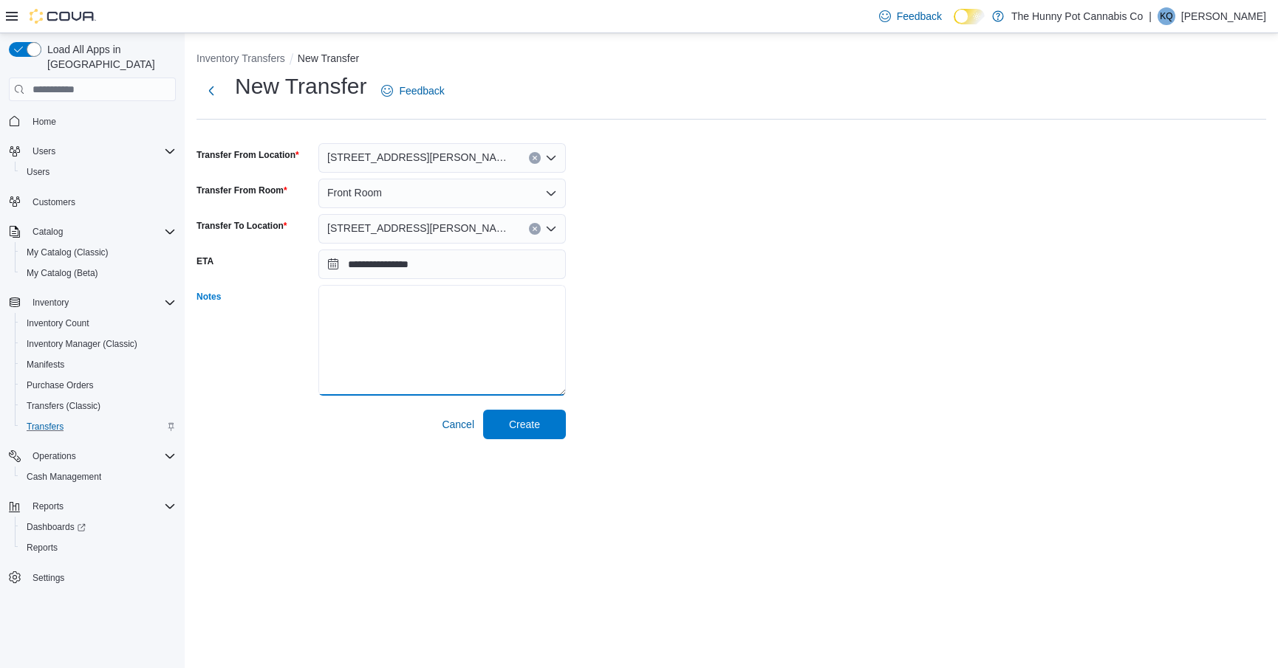
click at [364, 293] on textarea "Notes" at bounding box center [441, 340] width 247 height 111
type textarea "**********"
click at [518, 419] on span "Create" at bounding box center [524, 424] width 31 height 15
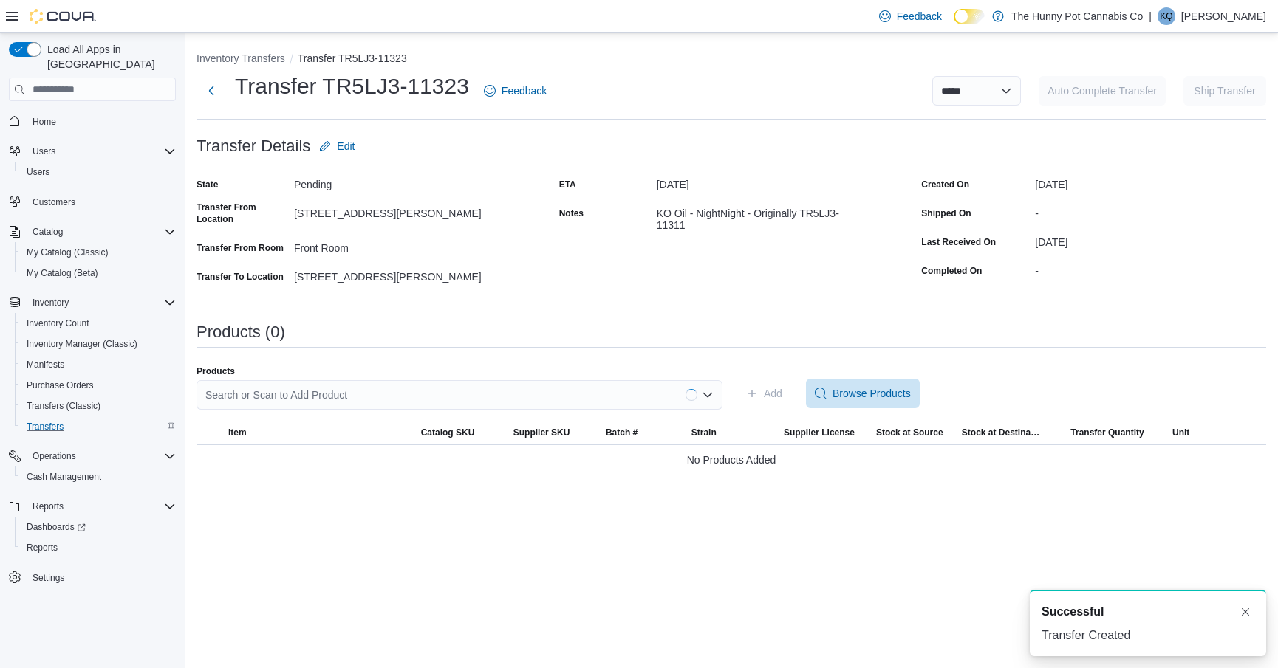
click at [559, 390] on div "Search or Scan to Add Product" at bounding box center [459, 395] width 526 height 30
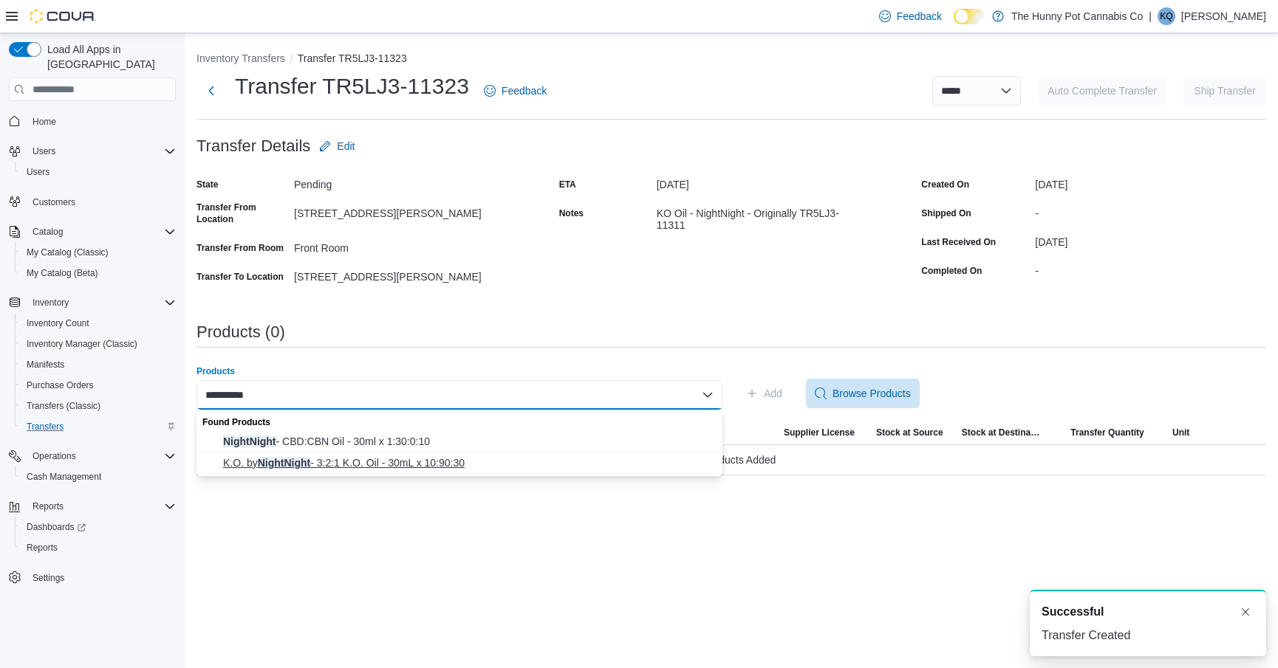
type input "**********"
click at [552, 463] on span "K.O. by NightNight - 3:2:1 K.O. Oil - 30mL x 10:90:30" at bounding box center [468, 463] width 490 height 15
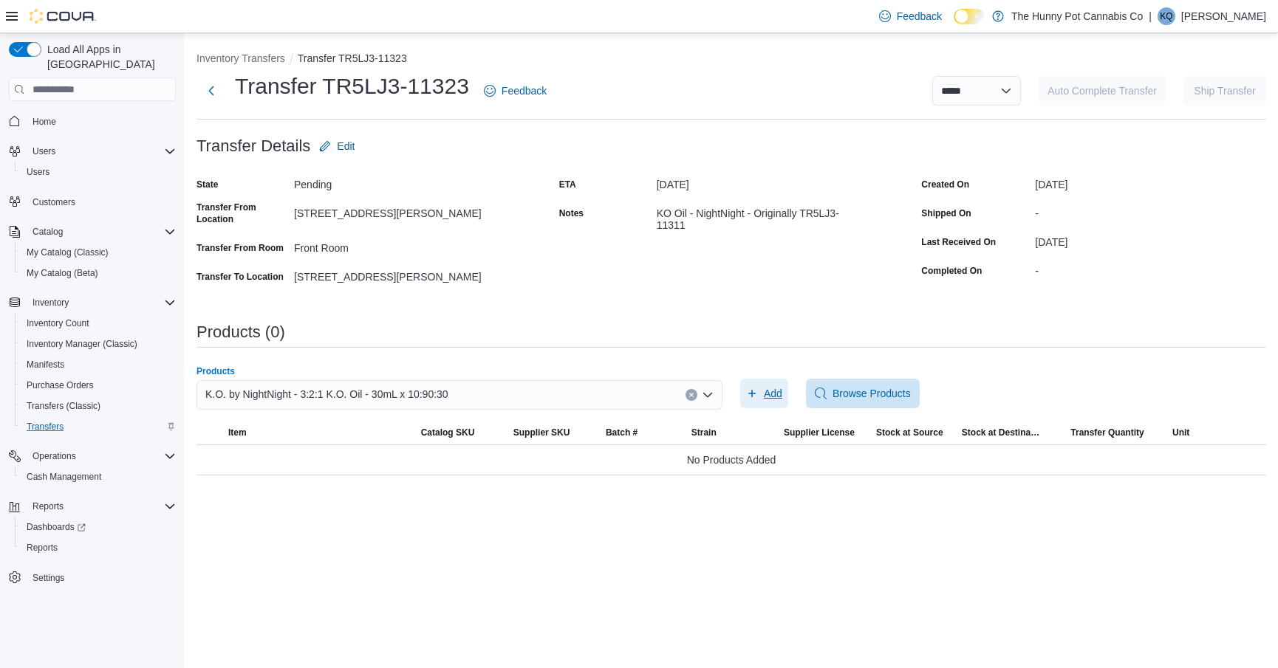
click at [756, 397] on icon "button" at bounding box center [752, 394] width 12 height 12
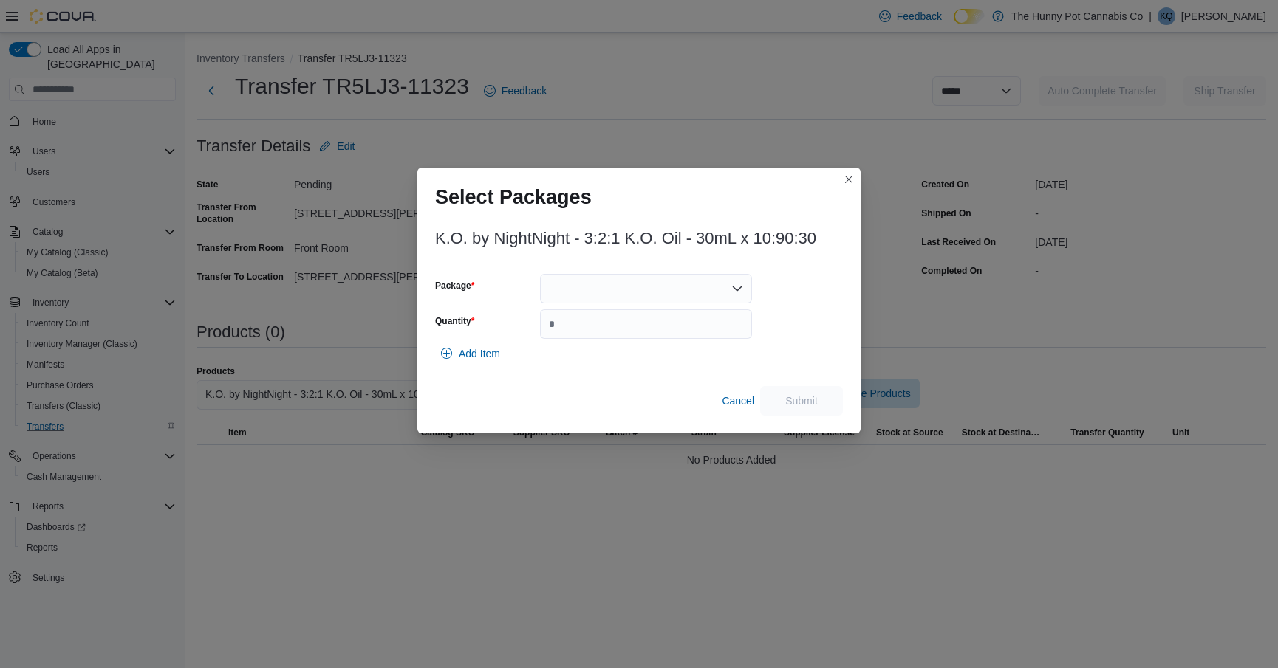
click at [641, 277] on div at bounding box center [646, 289] width 212 height 30
click at [631, 333] on span "25066A" at bounding box center [654, 335] width 177 height 15
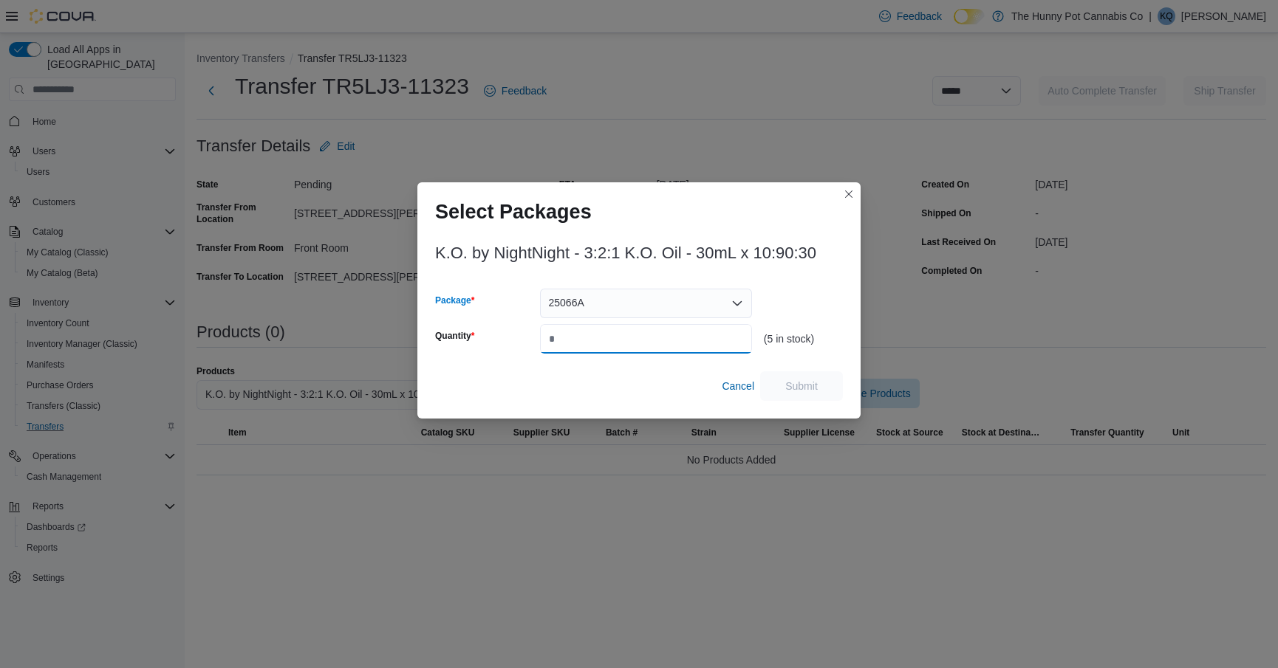
click at [631, 333] on input "Quantity" at bounding box center [646, 339] width 212 height 30
type input "*"
click at [805, 382] on span "Submit" at bounding box center [801, 385] width 32 height 15
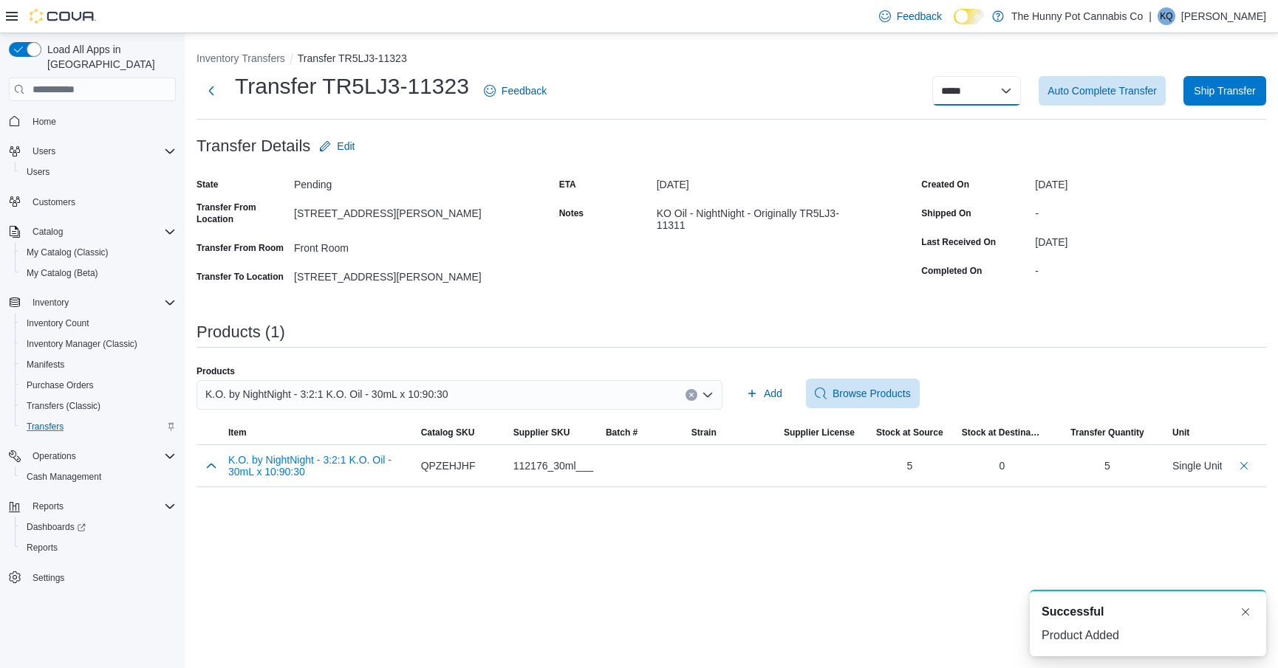
click at [938, 102] on select "**********" at bounding box center [976, 91] width 89 height 30
select select "**********"
select select
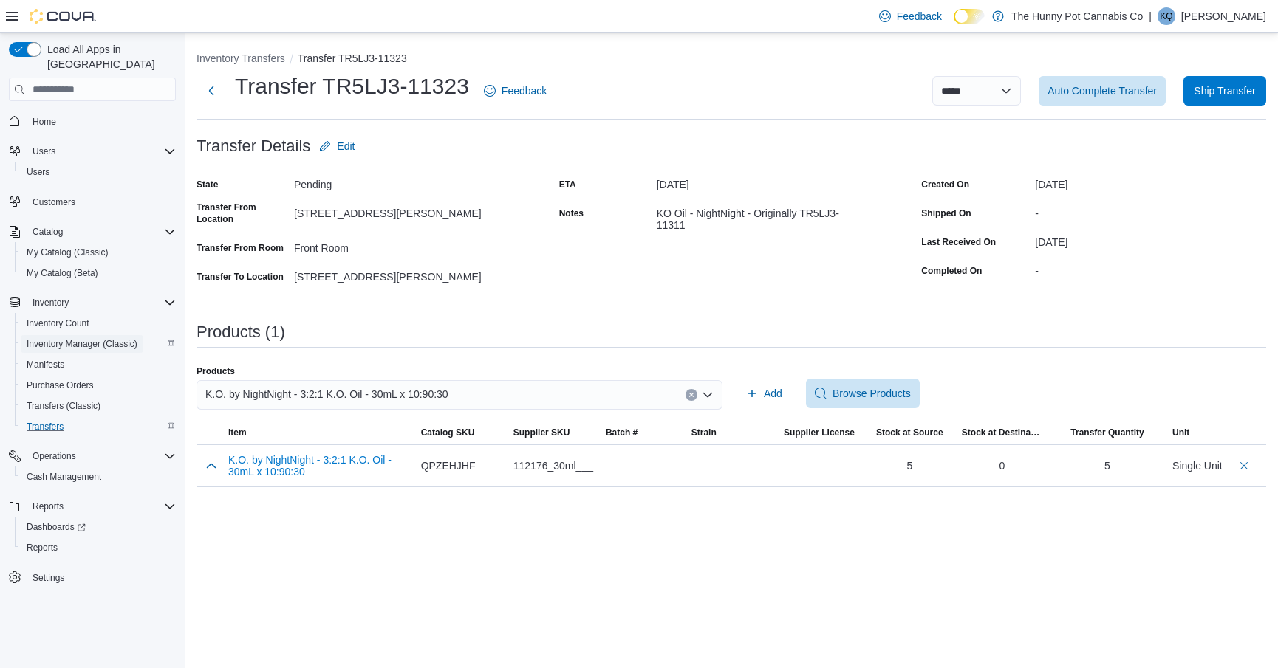
click at [64, 338] on span "Inventory Manager (Classic)" at bounding box center [82, 344] width 111 height 12
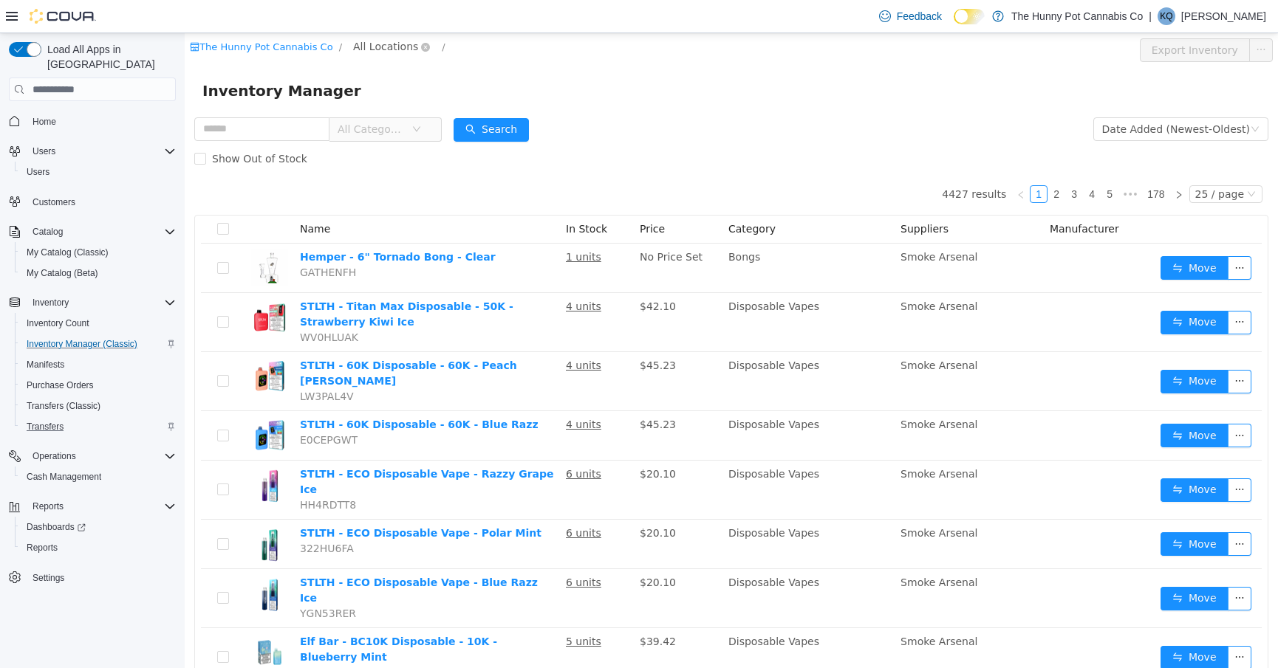
click at [358, 49] on span "All Locations" at bounding box center [385, 46] width 65 height 16
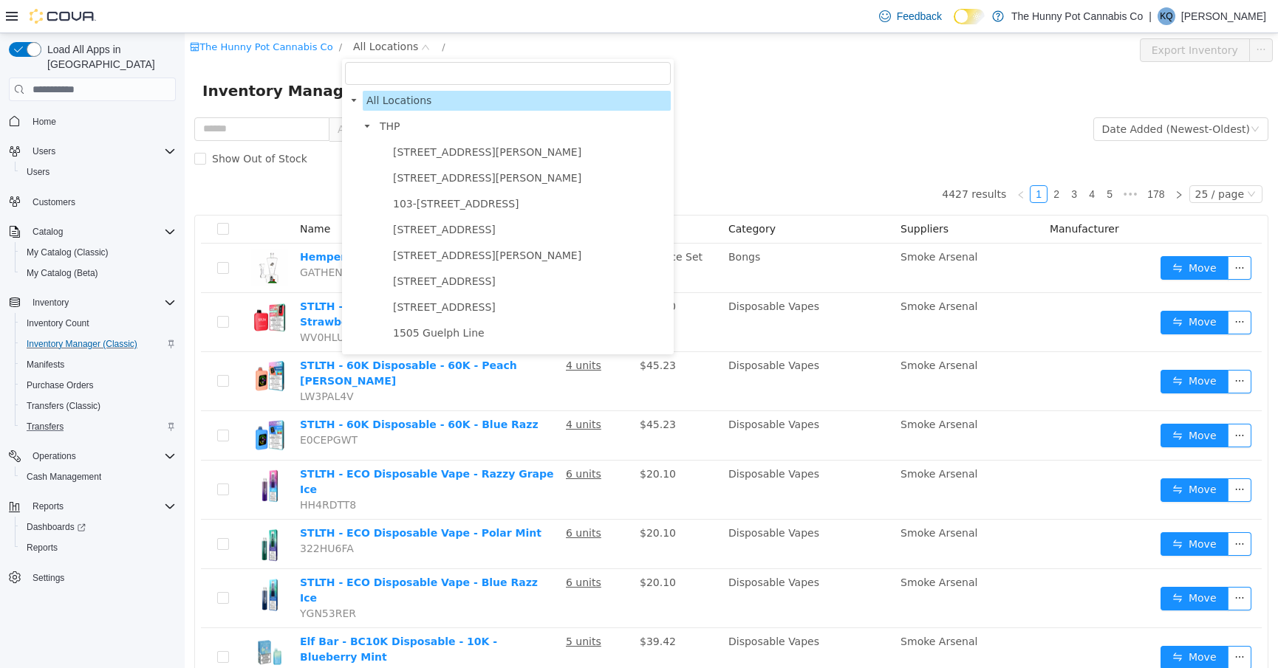
click at [386, 149] on span at bounding box center [380, 153] width 18 height 18
click at [408, 159] on span "[STREET_ADDRESS][PERSON_NAME]" at bounding box center [529, 153] width 281 height 20
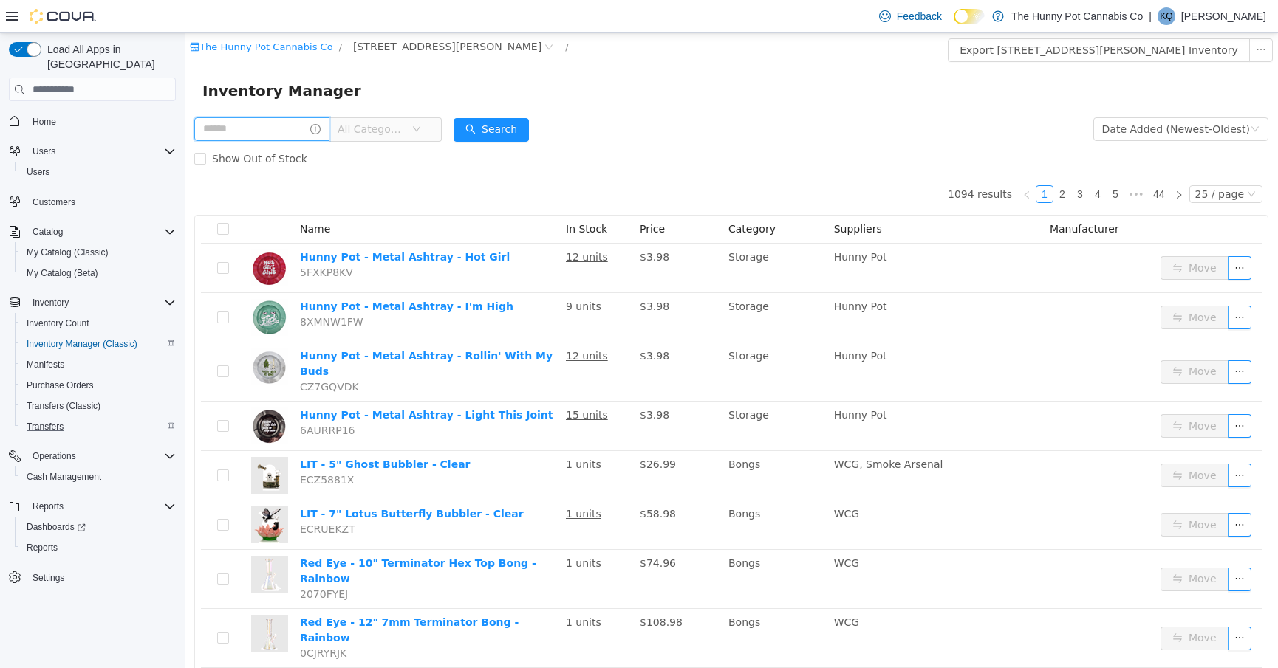
click at [250, 128] on input "text" at bounding box center [261, 129] width 135 height 24
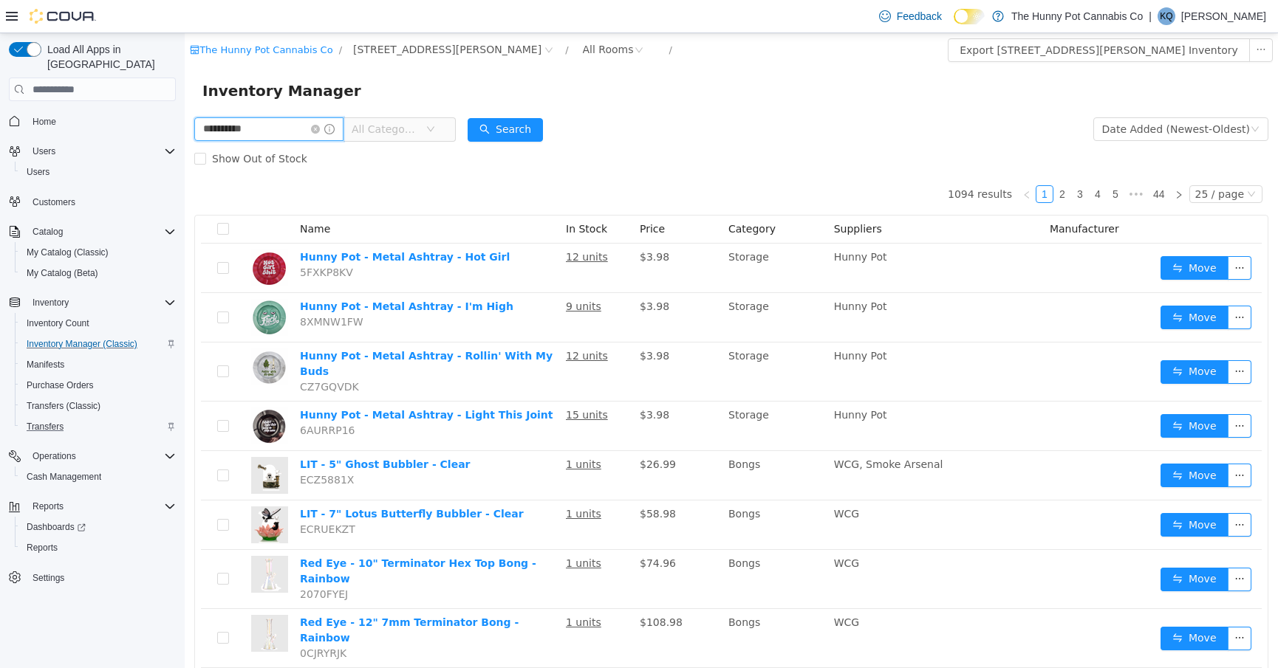
type input "**********"
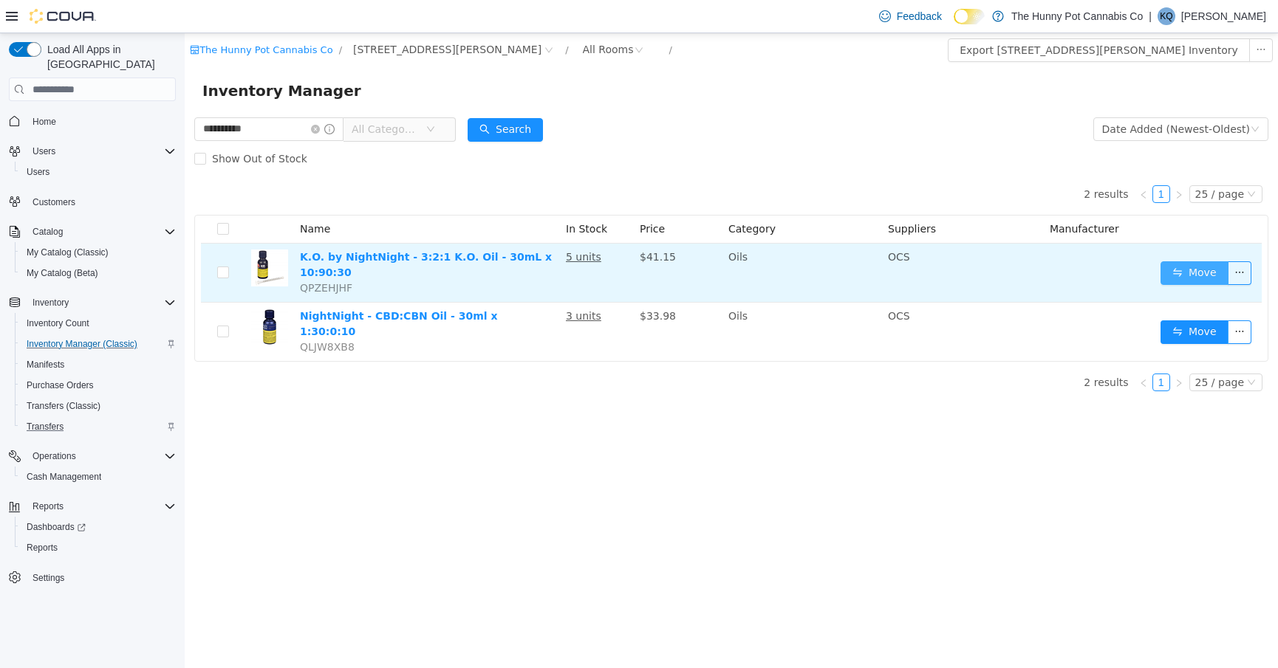
click at [1191, 278] on button "Move" at bounding box center [1194, 273] width 68 height 24
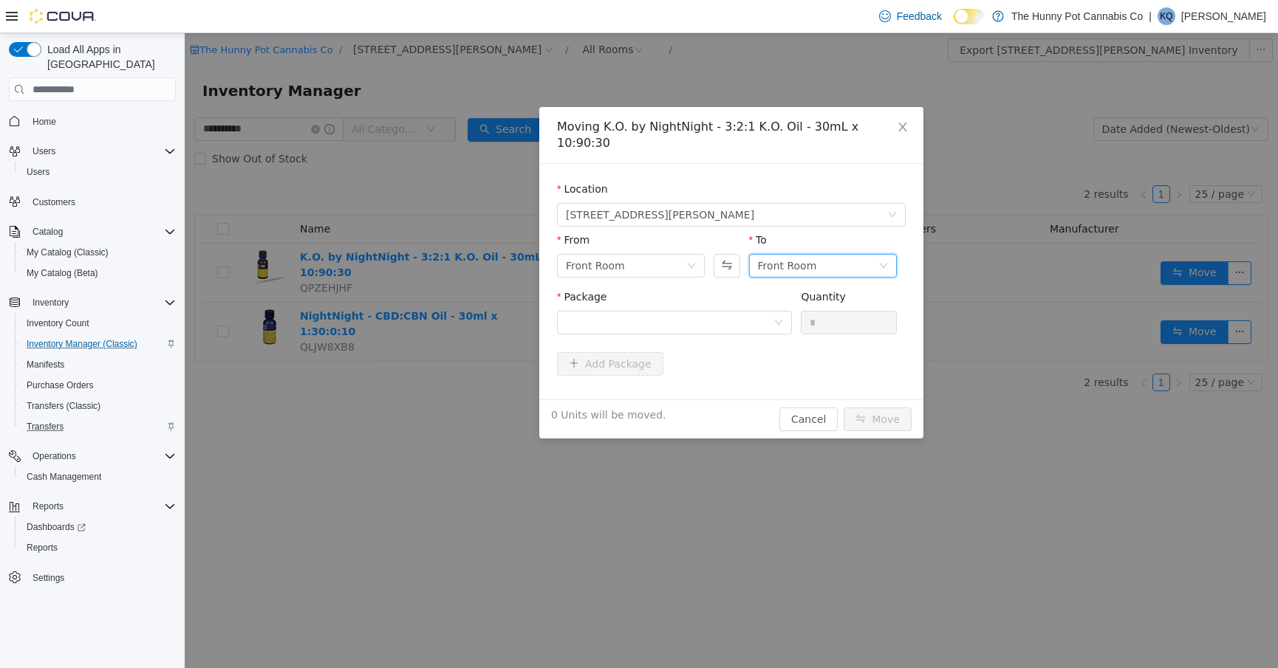
click at [761, 259] on div "Front Room" at bounding box center [787, 266] width 59 height 22
click at [795, 330] on li "Back Room" at bounding box center [823, 327] width 148 height 24
click at [688, 312] on div at bounding box center [670, 323] width 208 height 22
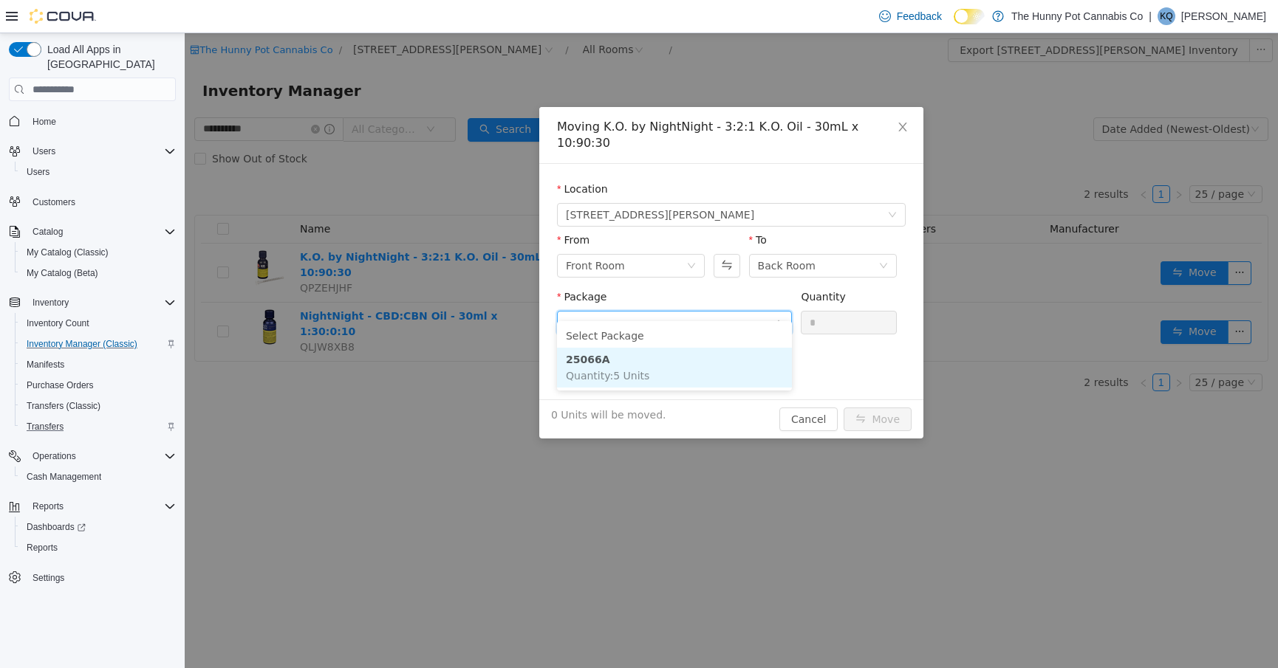
click at [672, 380] on li "25066A Quantity : 5 Units" at bounding box center [674, 368] width 235 height 40
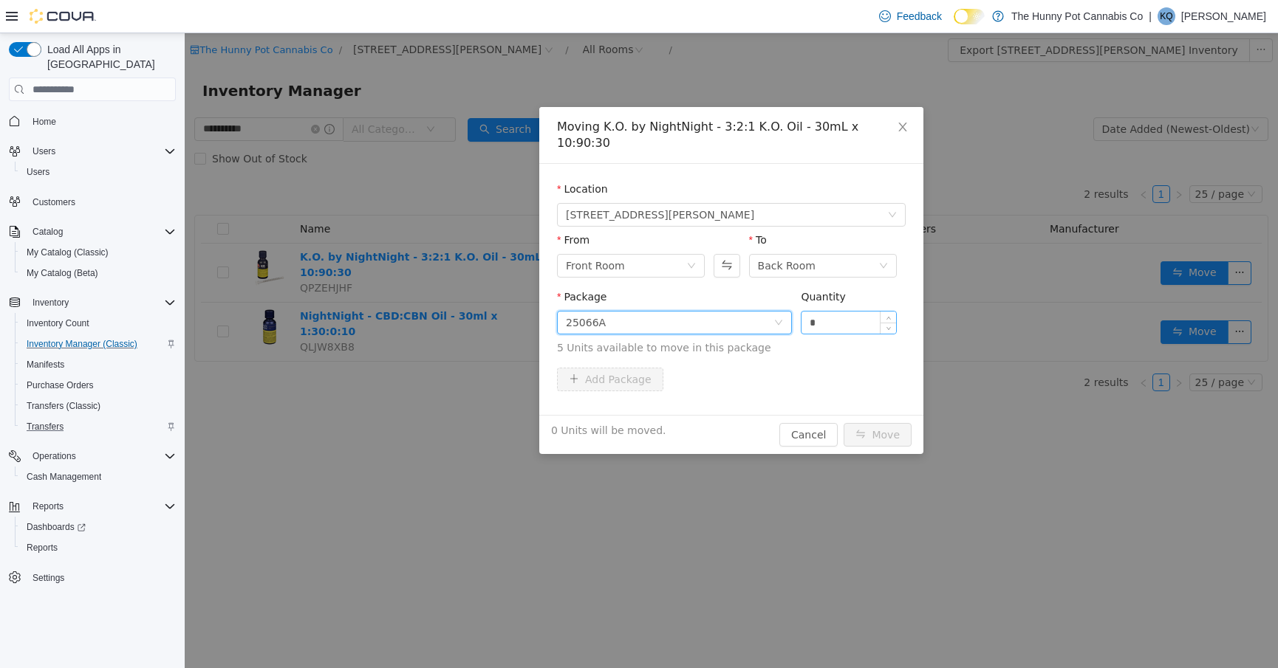
click at [845, 312] on input "*" at bounding box center [848, 323] width 95 height 22
type input "*"
click at [869, 423] on button "Move" at bounding box center [877, 435] width 68 height 24
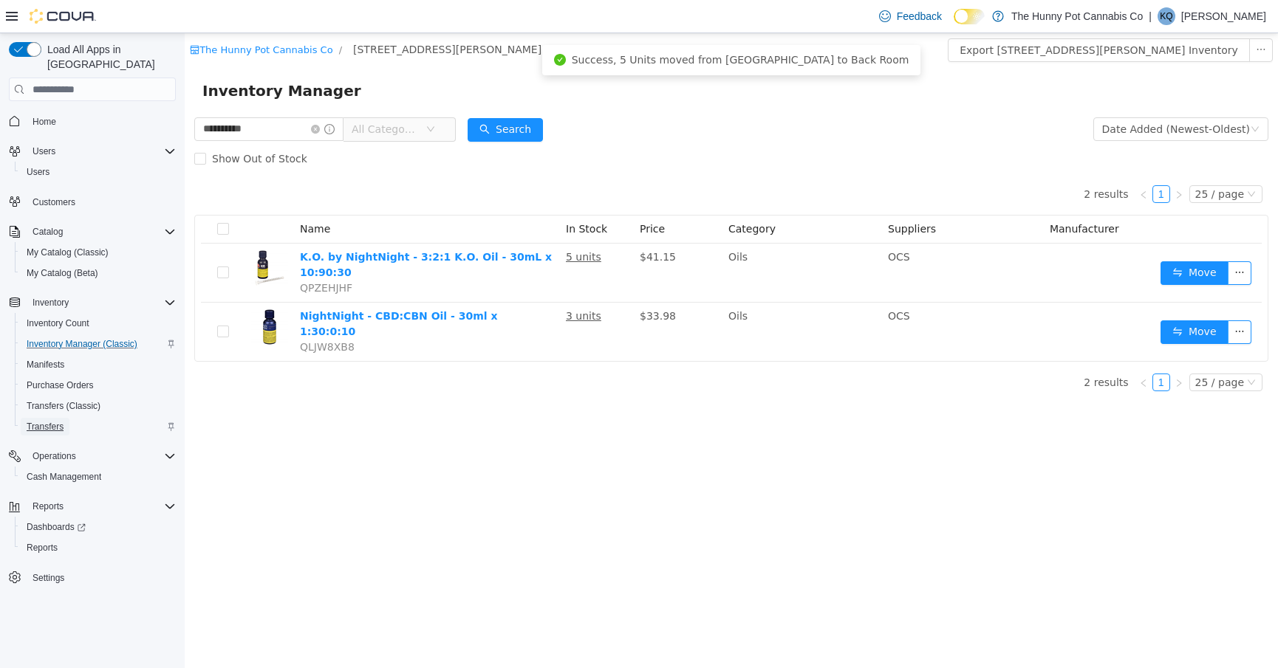
click at [47, 418] on span "Transfers" at bounding box center [45, 427] width 37 height 18
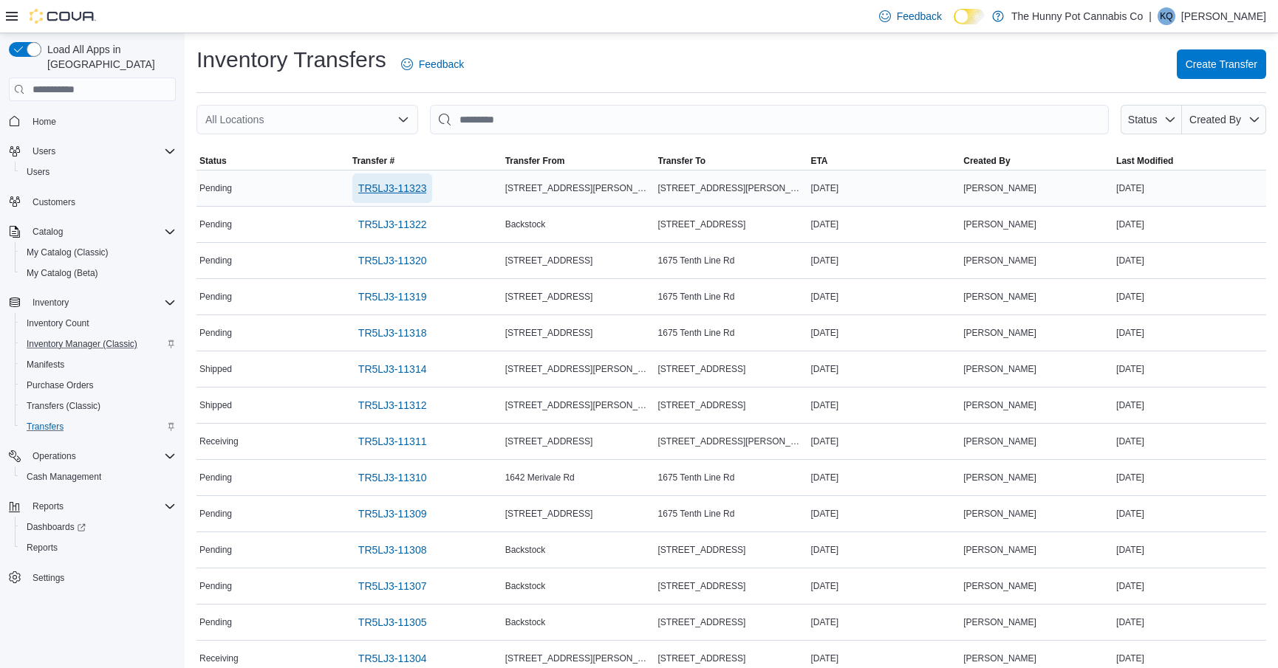
click at [412, 187] on span "TR5LJ3-11323" at bounding box center [392, 188] width 69 height 15
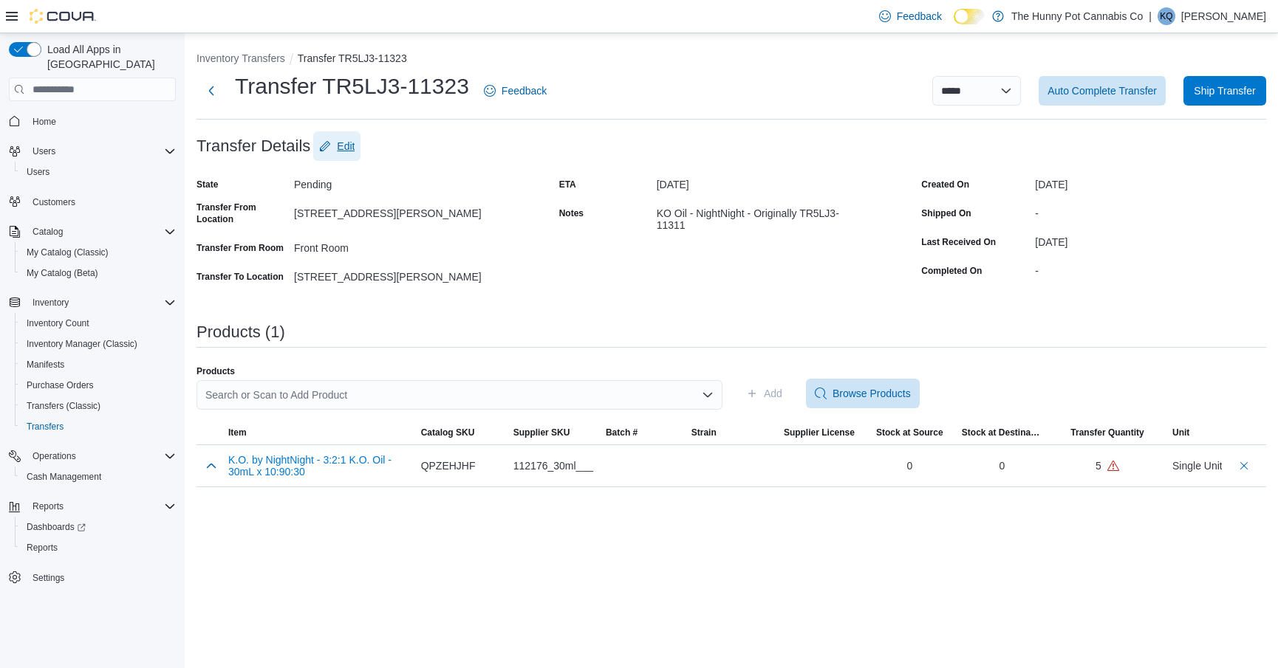
click at [350, 140] on span "Edit" at bounding box center [346, 146] width 18 height 15
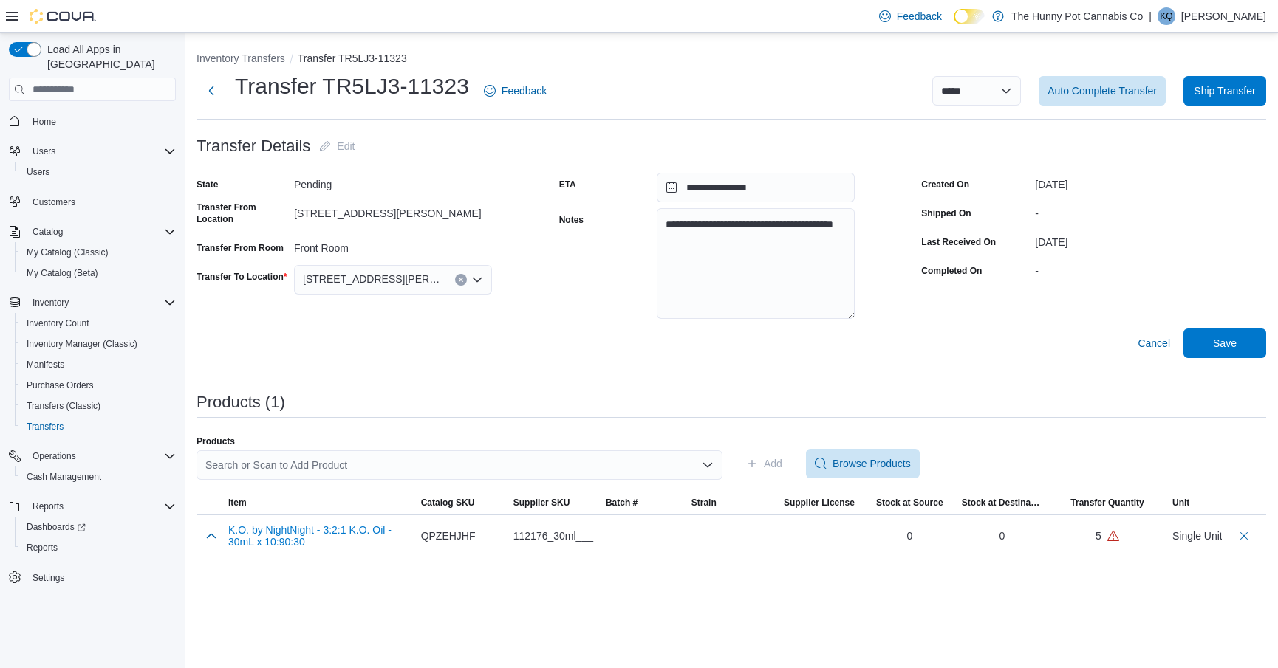
click at [380, 248] on div "Front Room" at bounding box center [393, 245] width 198 height 18
click at [1145, 343] on span "Cancel" at bounding box center [1153, 343] width 32 height 15
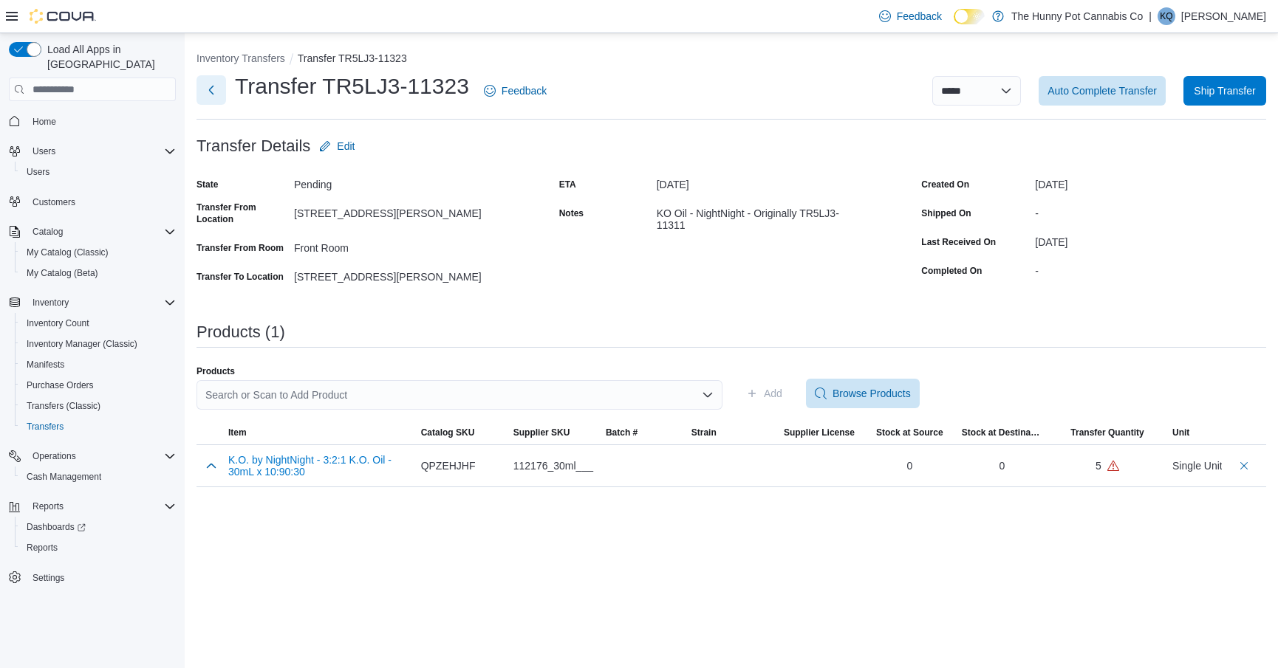
click at [203, 93] on button "Next" at bounding box center [211, 90] width 30 height 30
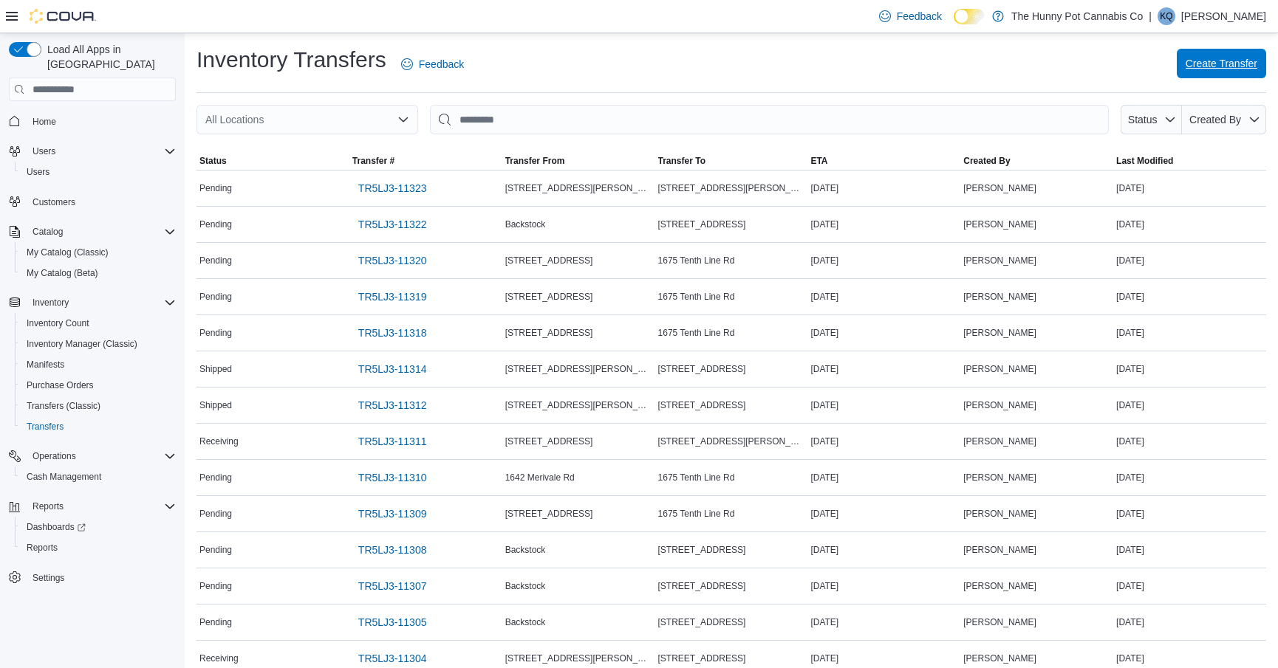
click at [1243, 78] on span "Create Transfer" at bounding box center [1221, 64] width 72 height 30
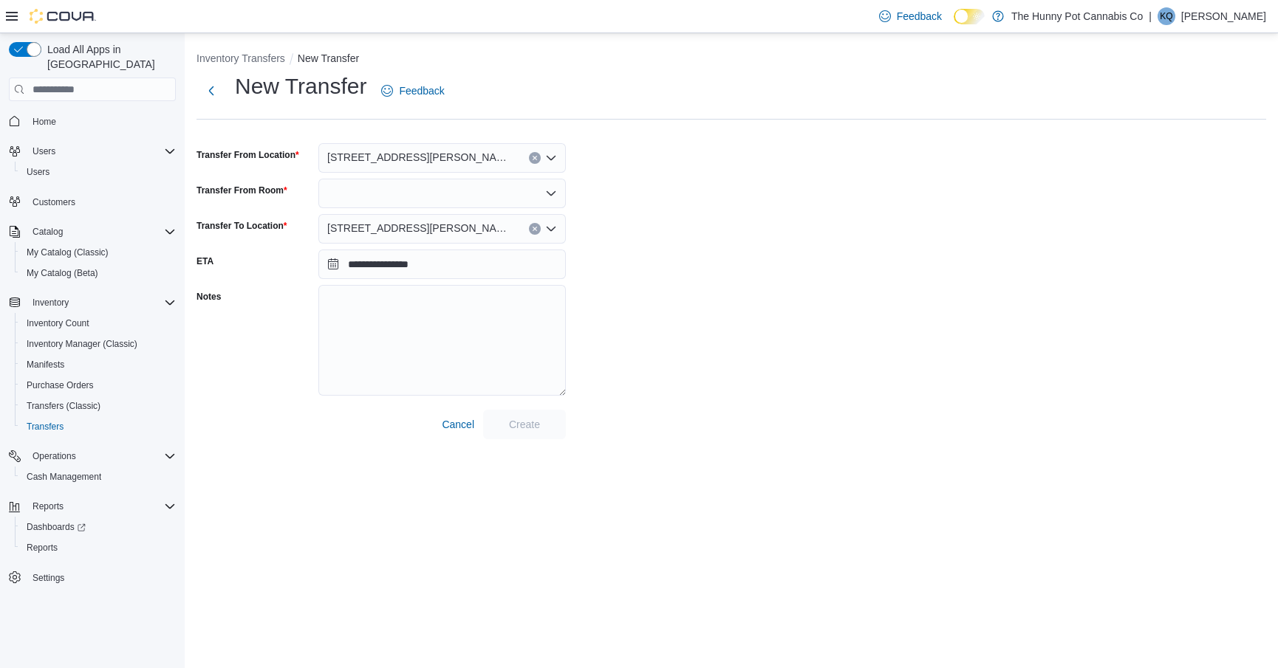
click at [466, 196] on div at bounding box center [441, 194] width 247 height 30
click at [721, 171] on div "**********" at bounding box center [730, 256] width 1069 height 368
click at [440, 161] on div "[STREET_ADDRESS][PERSON_NAME]" at bounding box center [441, 158] width 247 height 30
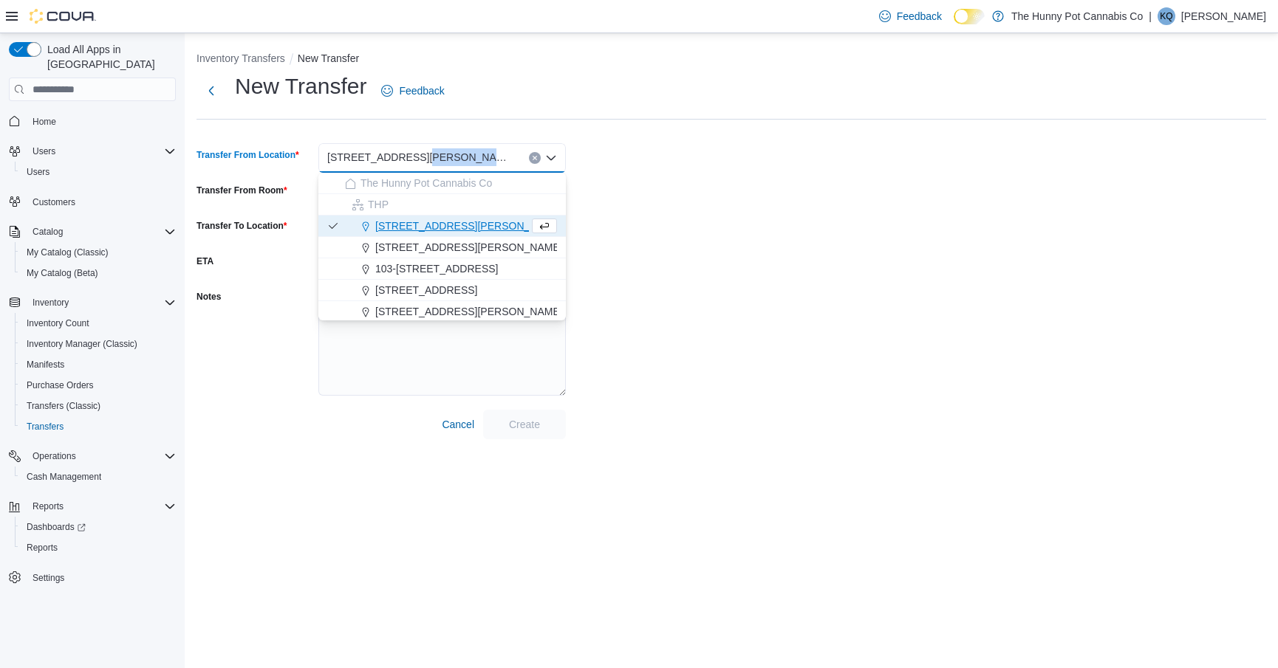
click at [440, 161] on div "[STREET_ADDRESS][PERSON_NAME]" at bounding box center [441, 158] width 247 height 30
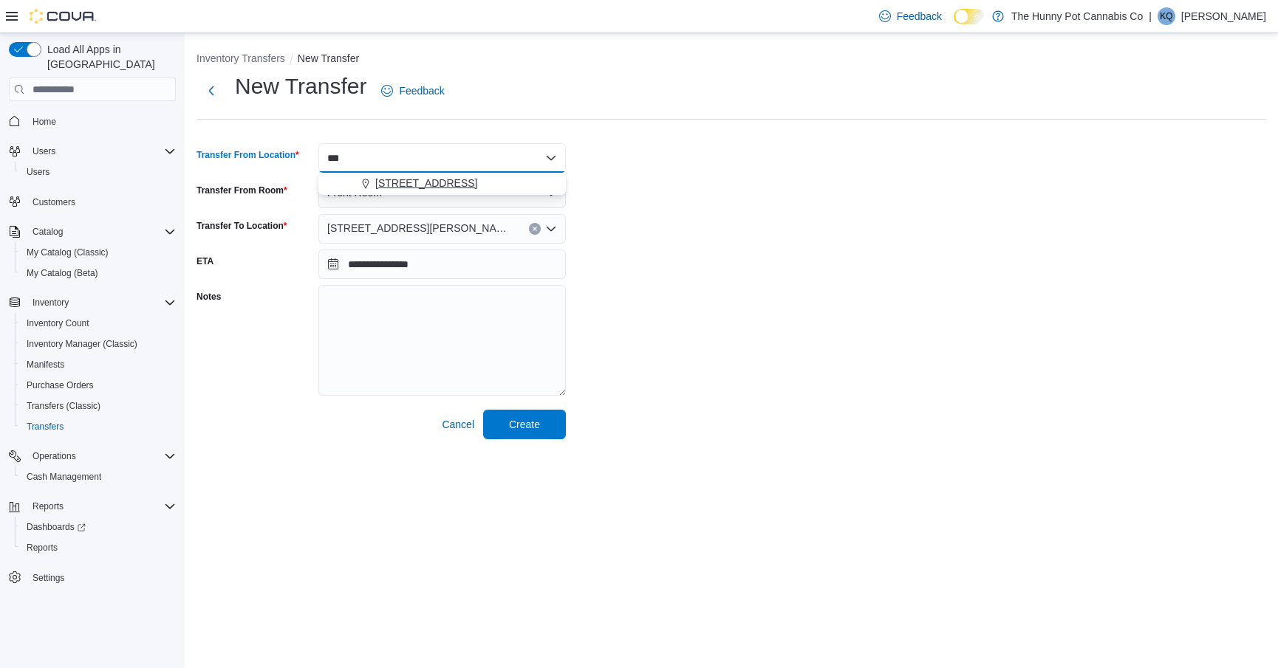
type input "***"
click at [425, 189] on span "[STREET_ADDRESS]" at bounding box center [426, 183] width 102 height 15
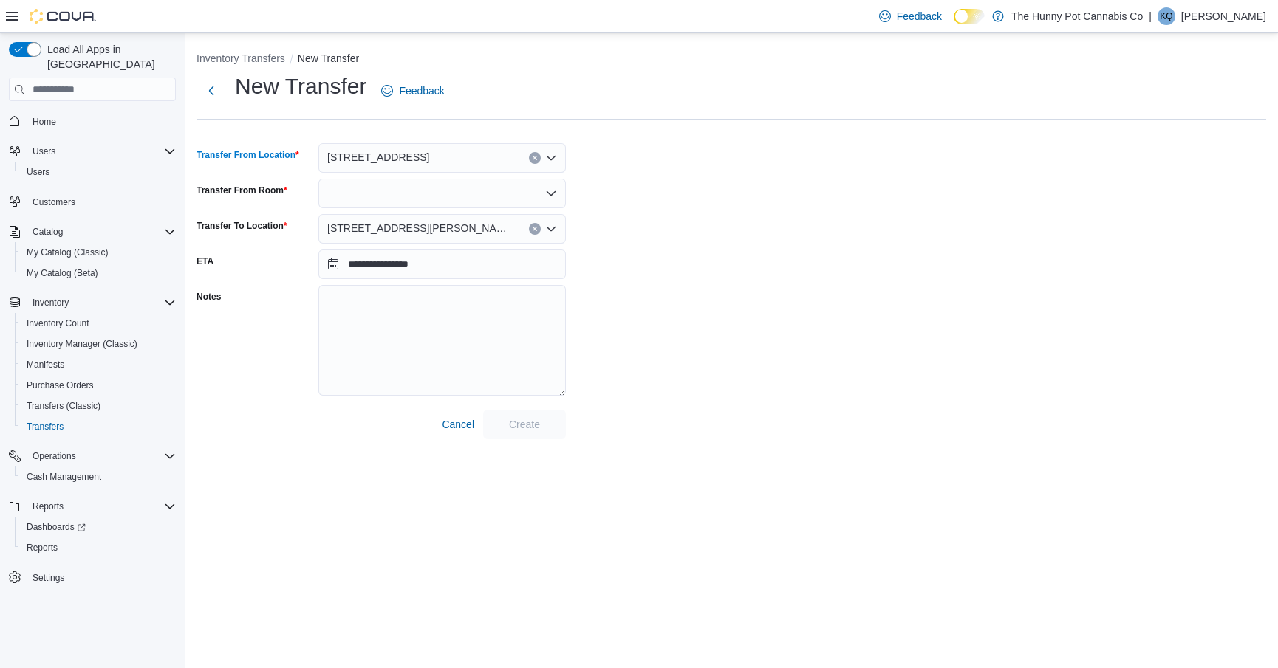
click at [422, 218] on div "[STREET_ADDRESS][PERSON_NAME]" at bounding box center [441, 229] width 247 height 30
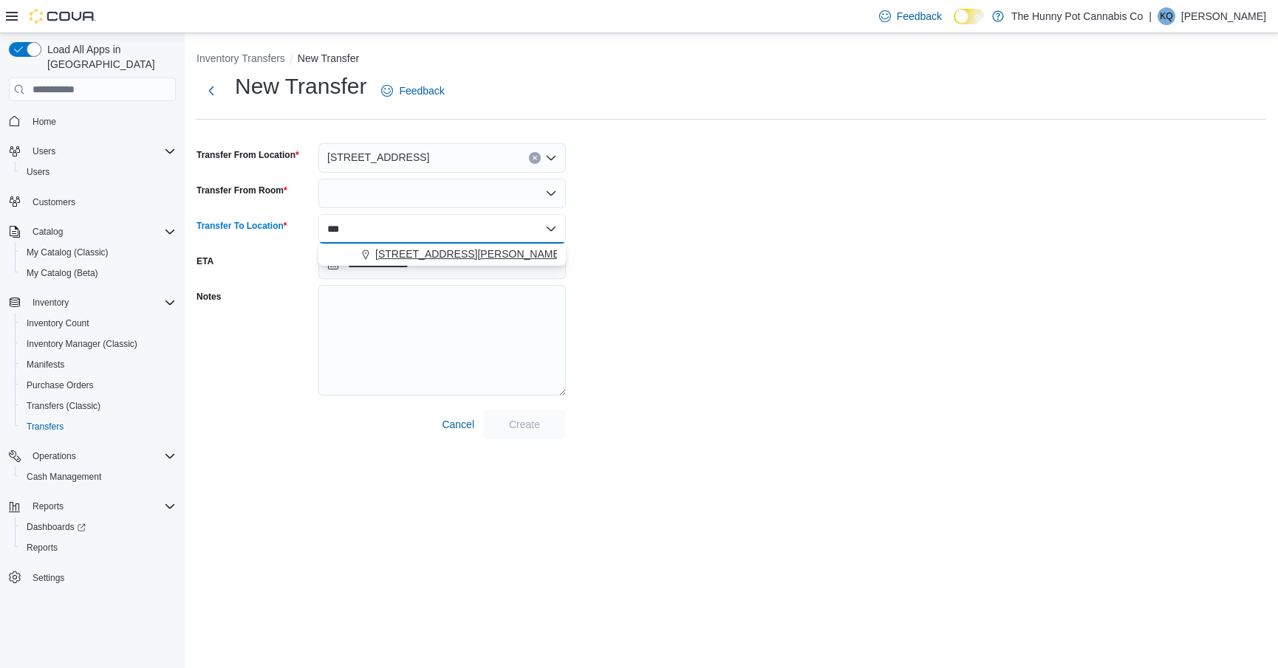
type input "***"
click at [400, 253] on span "[STREET_ADDRESS][PERSON_NAME]" at bounding box center [469, 254] width 188 height 15
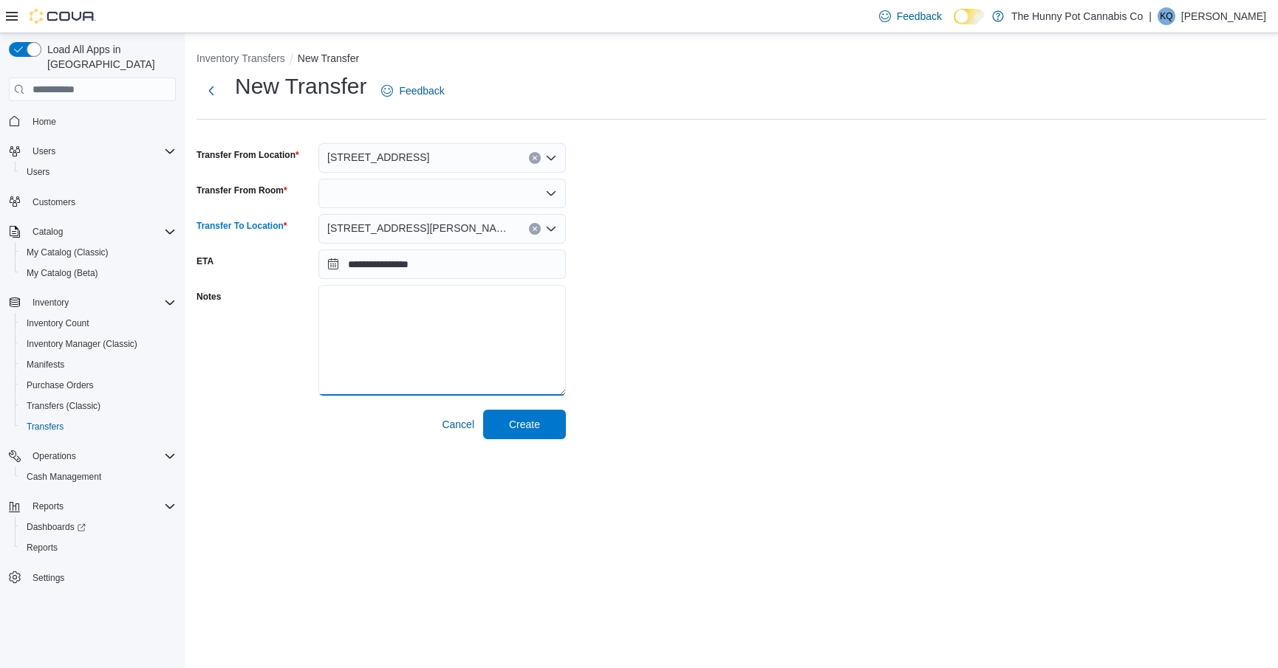
click at [470, 309] on textarea "Notes" at bounding box center [441, 340] width 247 height 111
type textarea "**********"
click at [542, 425] on span "Create" at bounding box center [524, 424] width 65 height 30
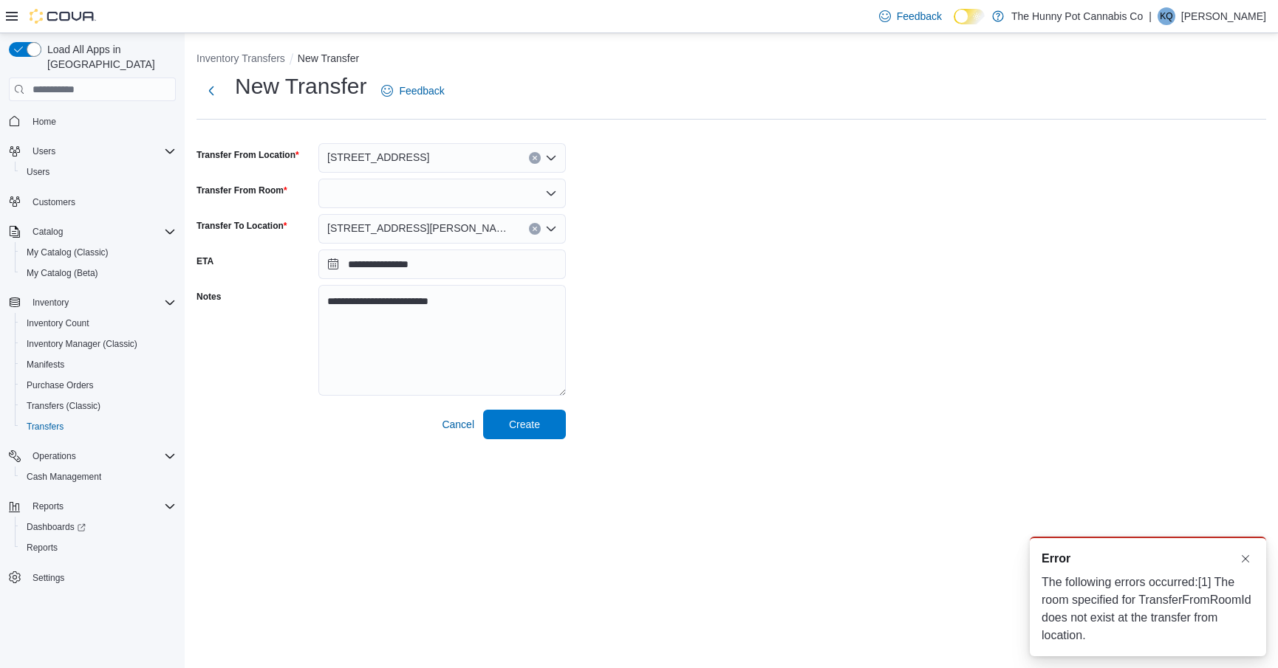
click at [446, 188] on div at bounding box center [441, 194] width 247 height 30
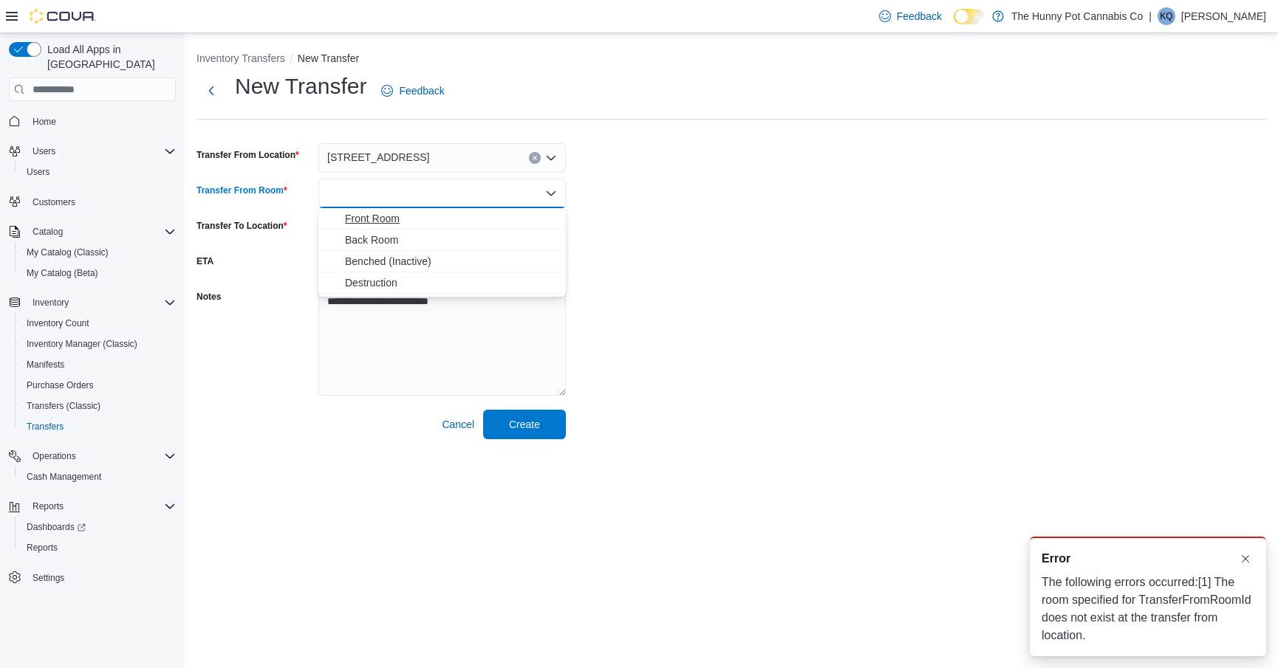
click at [419, 226] on button "Front Room" at bounding box center [441, 218] width 247 height 21
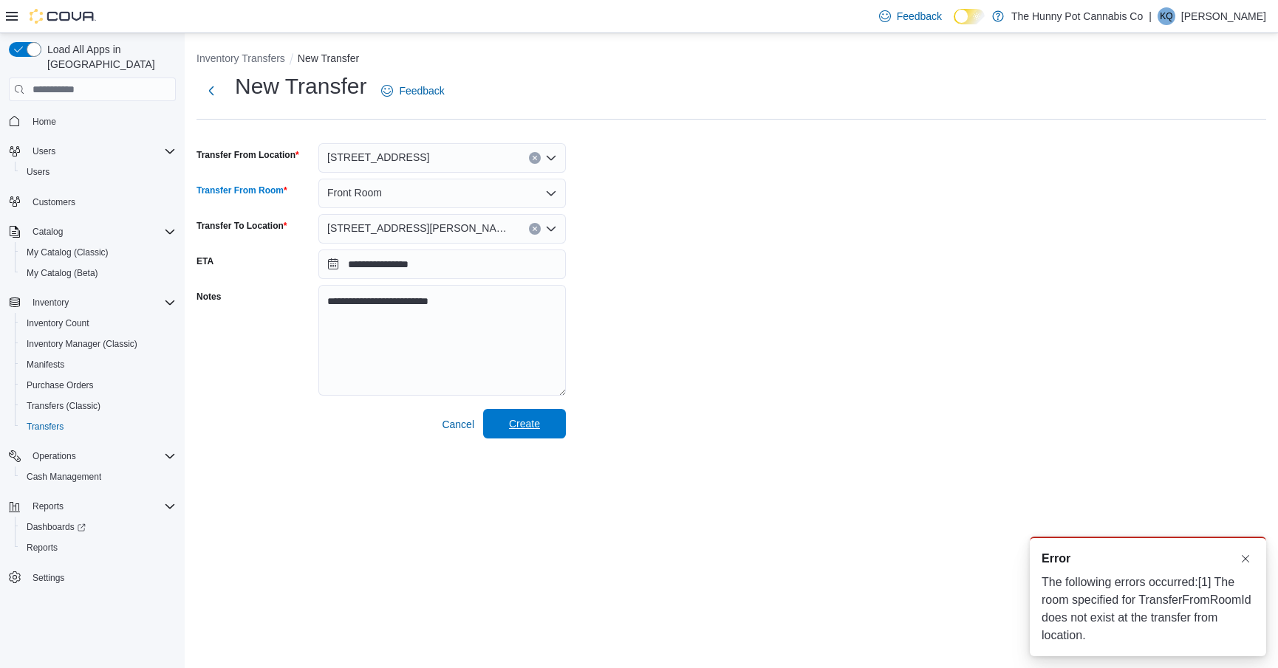
click at [529, 422] on span "Create" at bounding box center [524, 424] width 31 height 15
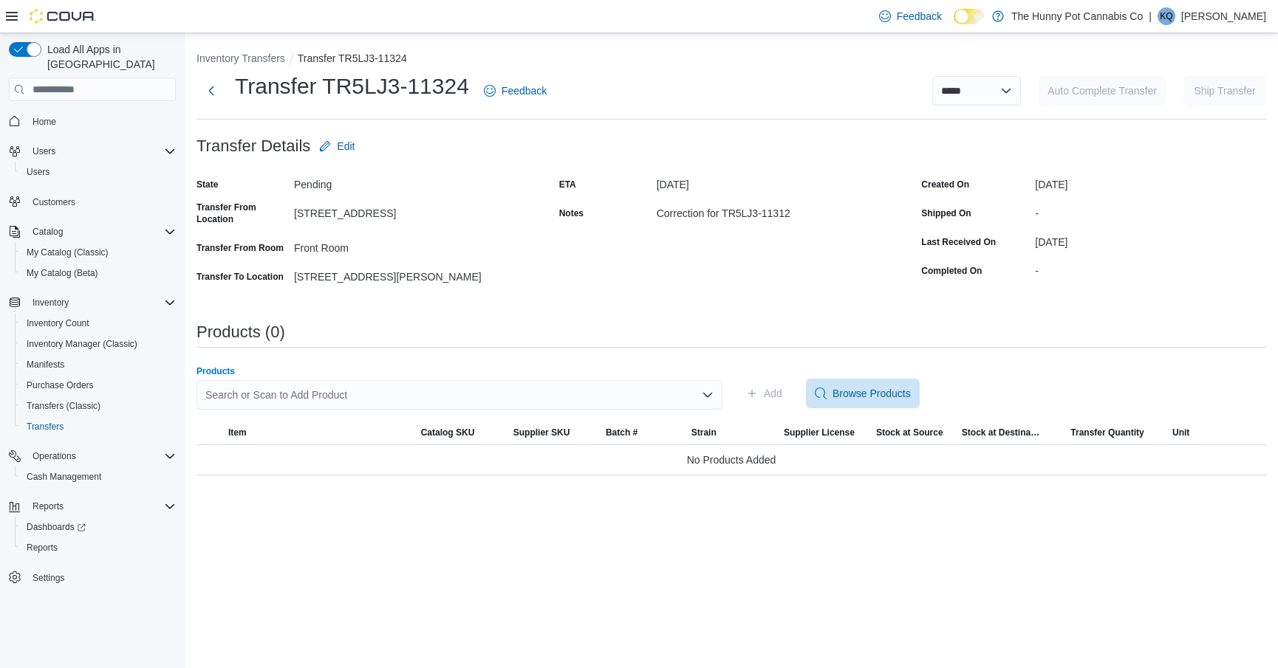
click at [521, 394] on div "Search or Scan to Add Product" at bounding box center [459, 395] width 526 height 30
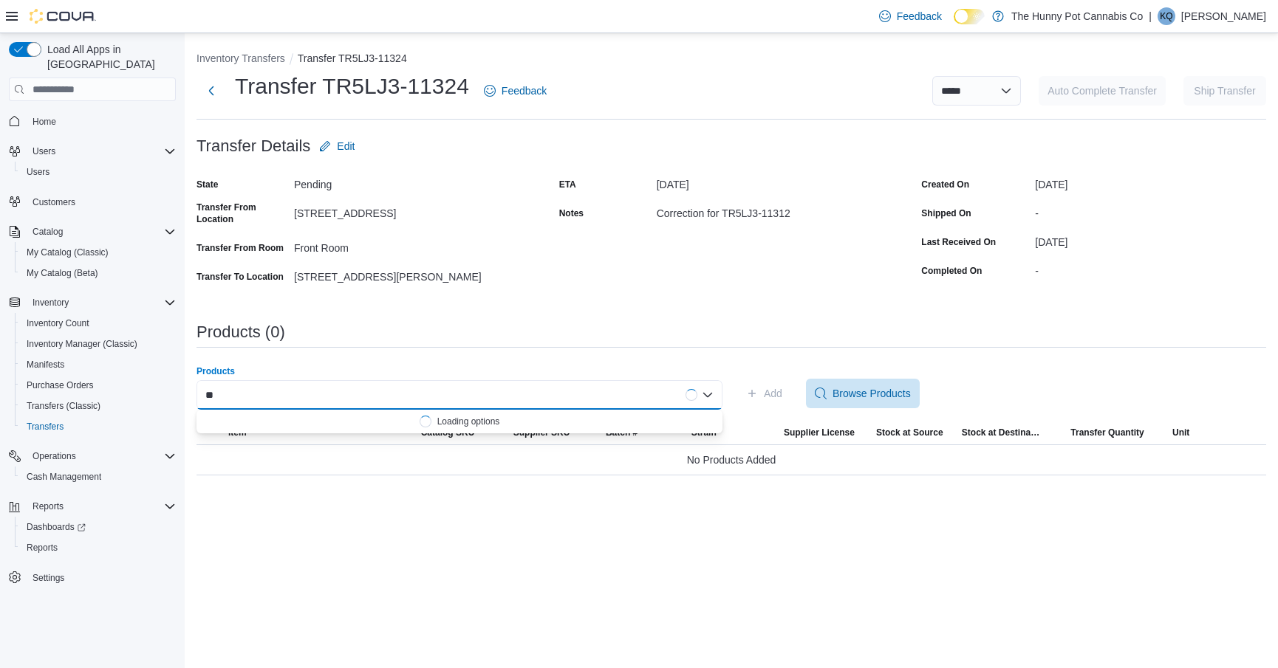
type input "*"
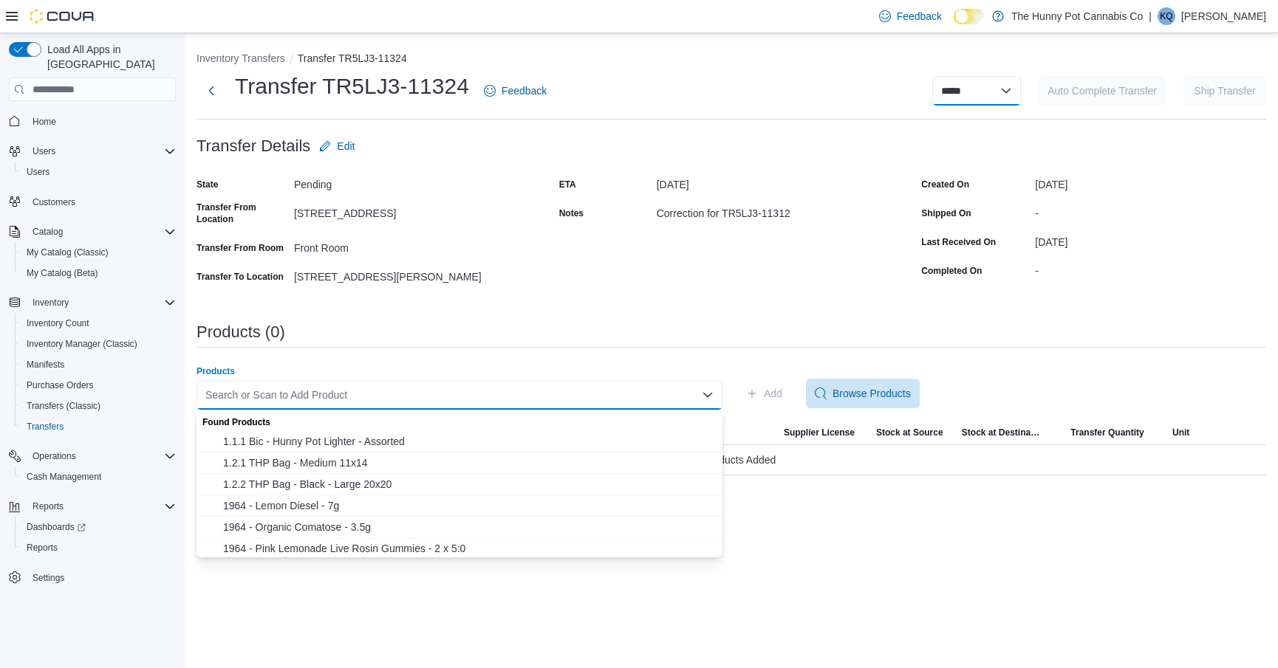
click at [947, 103] on select "**********" at bounding box center [976, 91] width 89 height 30
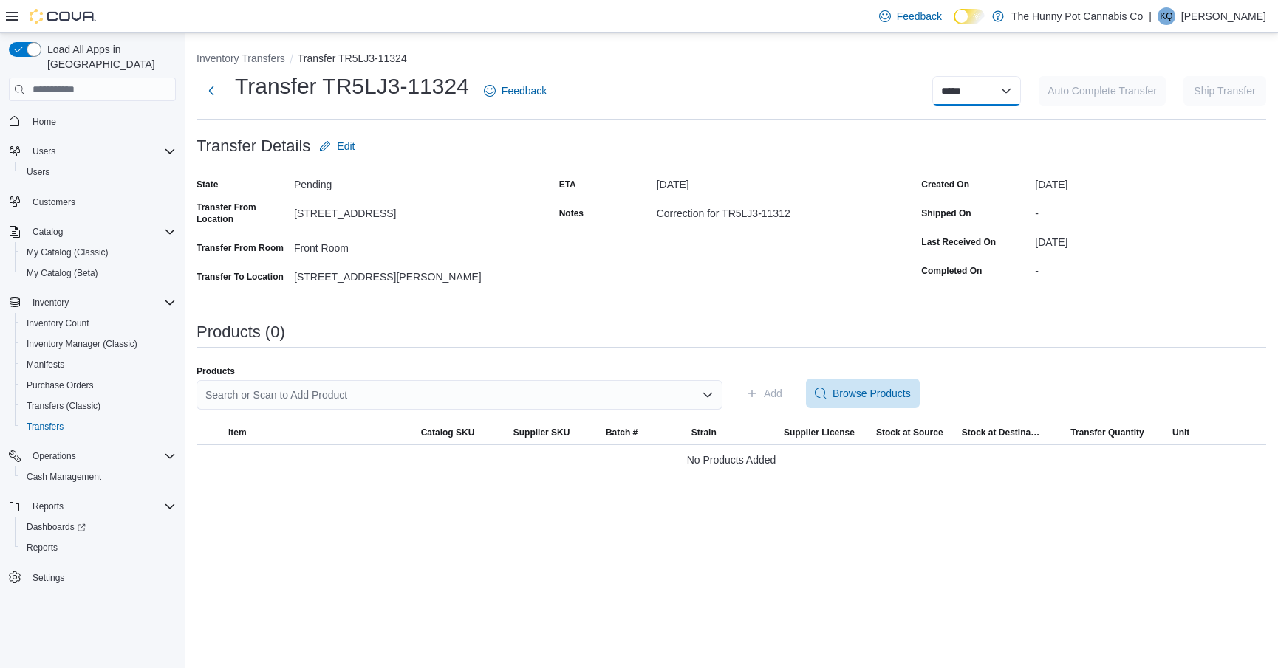
select select "**********"
select select
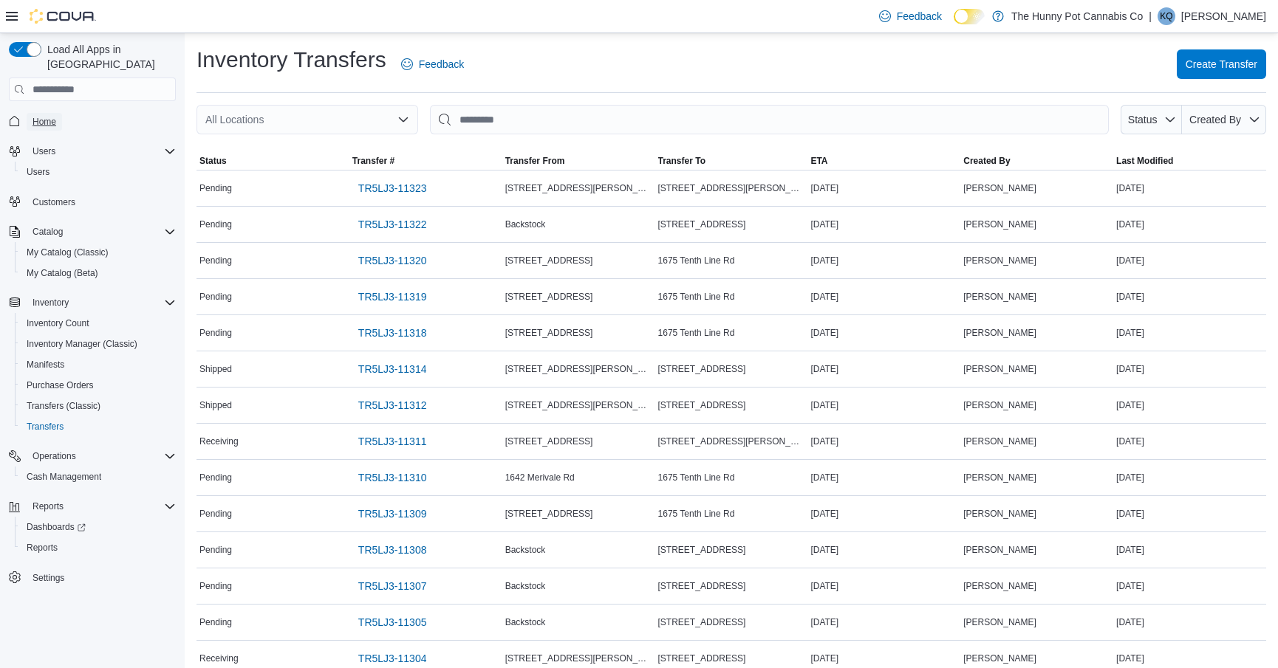
click at [47, 116] on span "Home" at bounding box center [44, 122] width 24 height 12
